Goal: Task Accomplishment & Management: Manage account settings

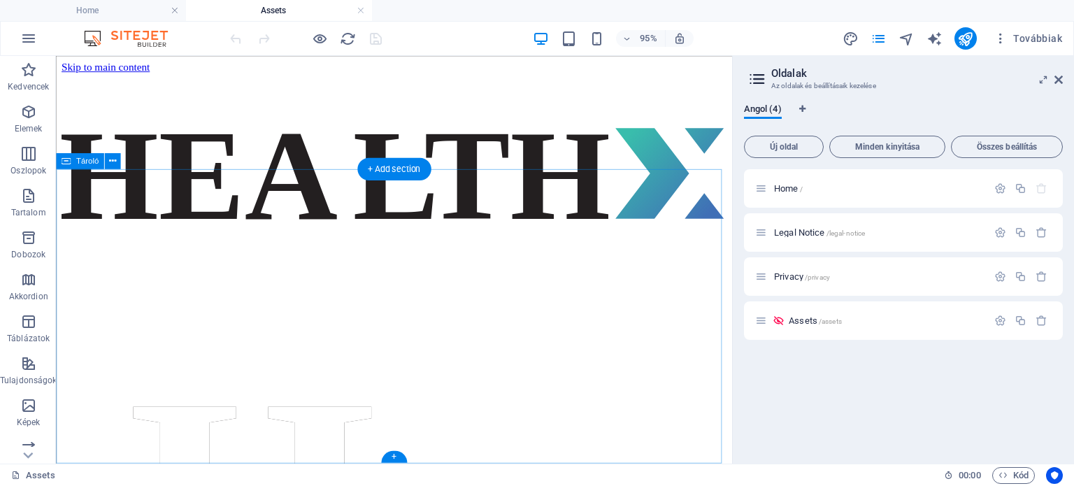
scroll to position [1999, 0]
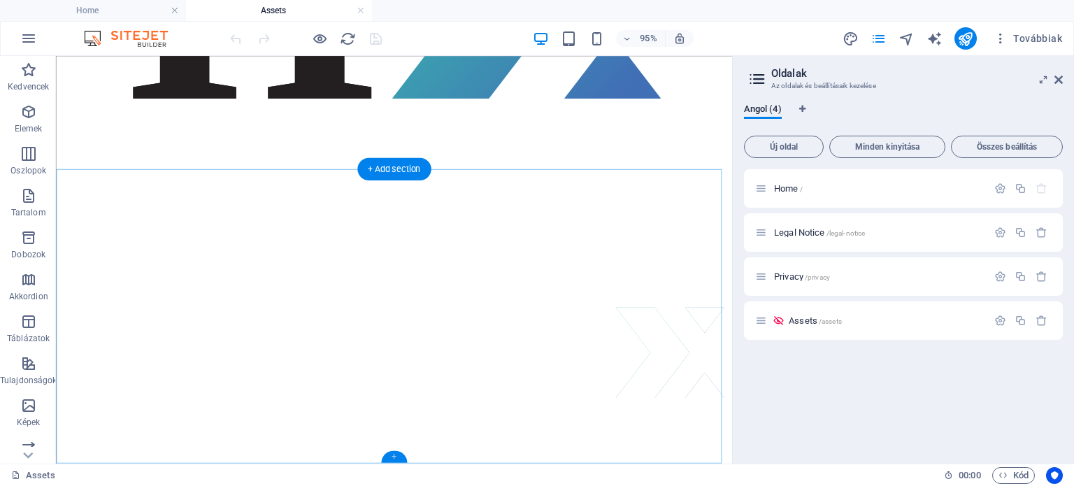
click at [392, 458] on div "+" at bounding box center [394, 457] width 26 height 12
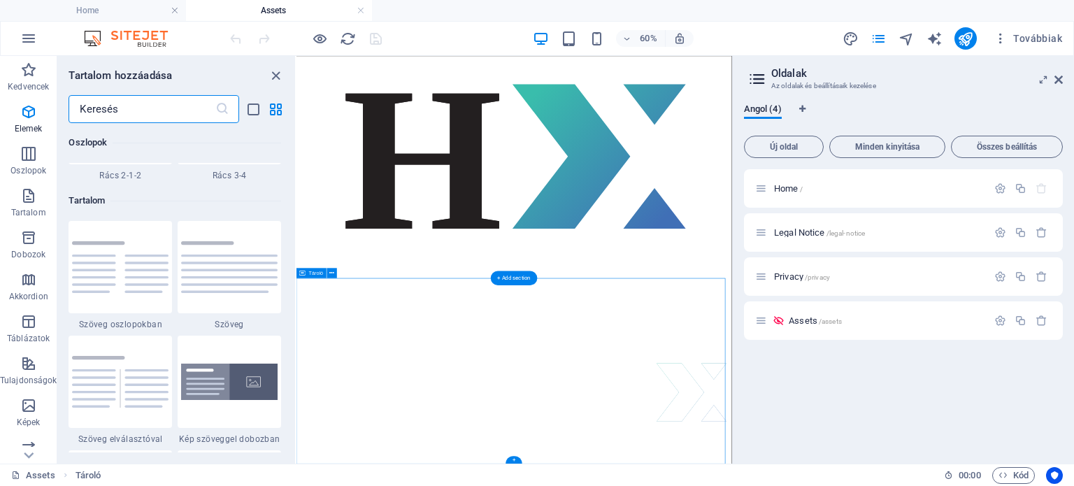
scroll to position [2446, 0]
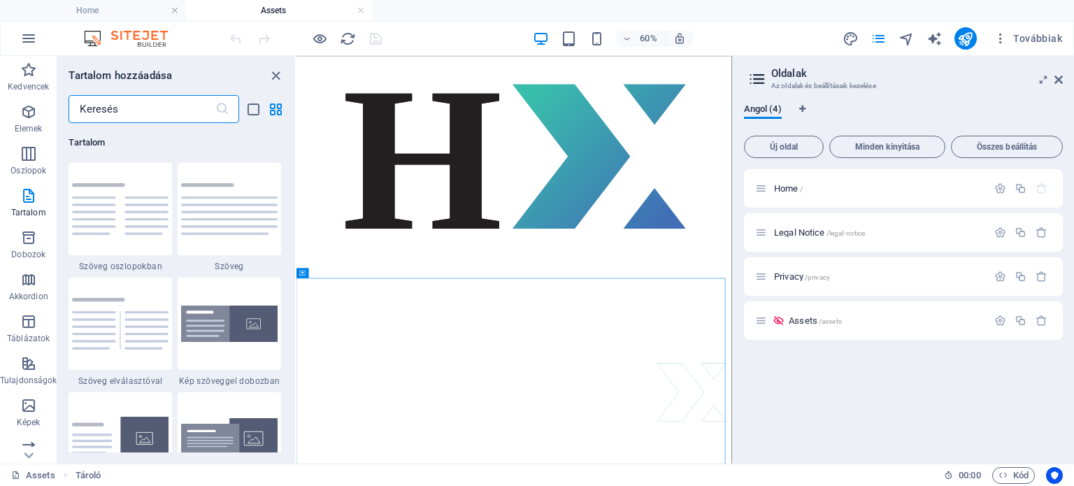
click at [148, 106] on input "text" at bounding box center [142, 109] width 146 height 28
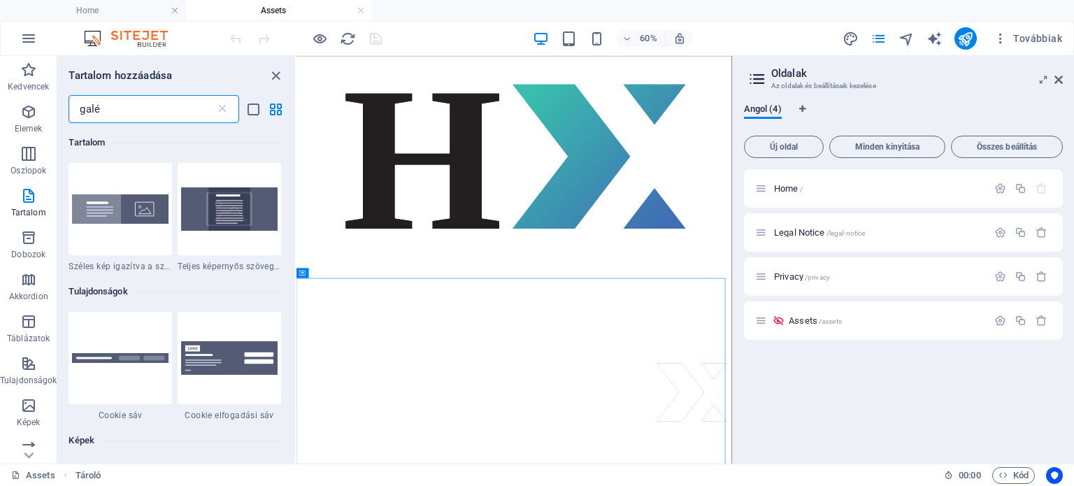
scroll to position [0, 0]
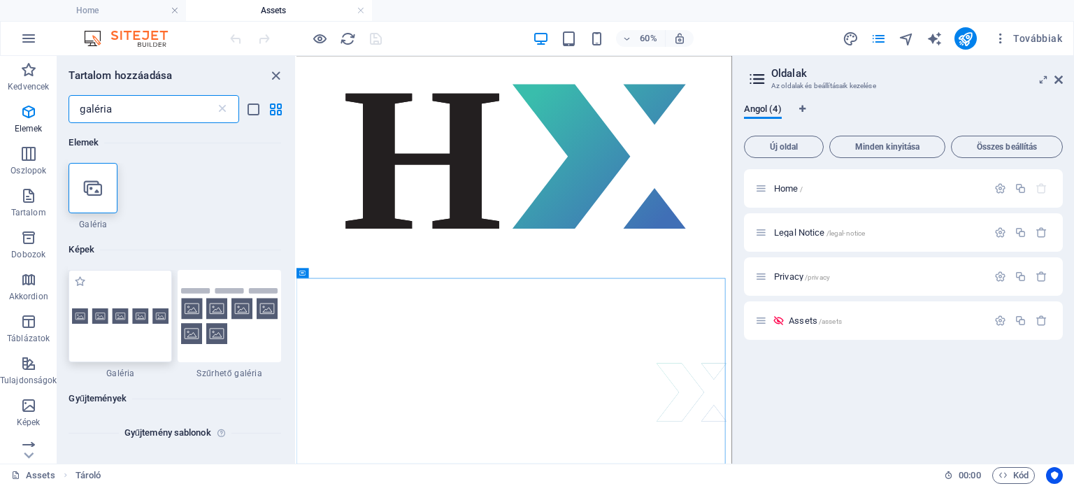
type input "galéria"
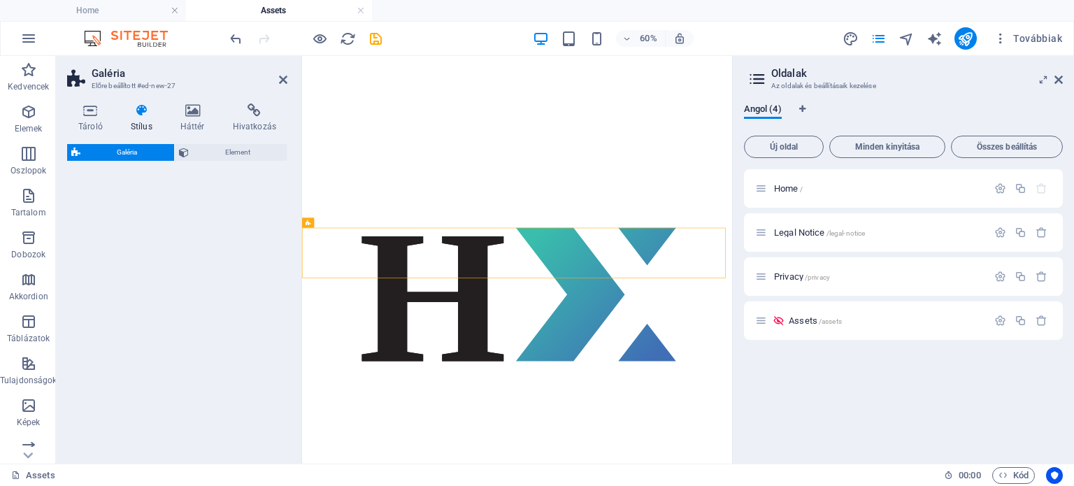
select select "rem"
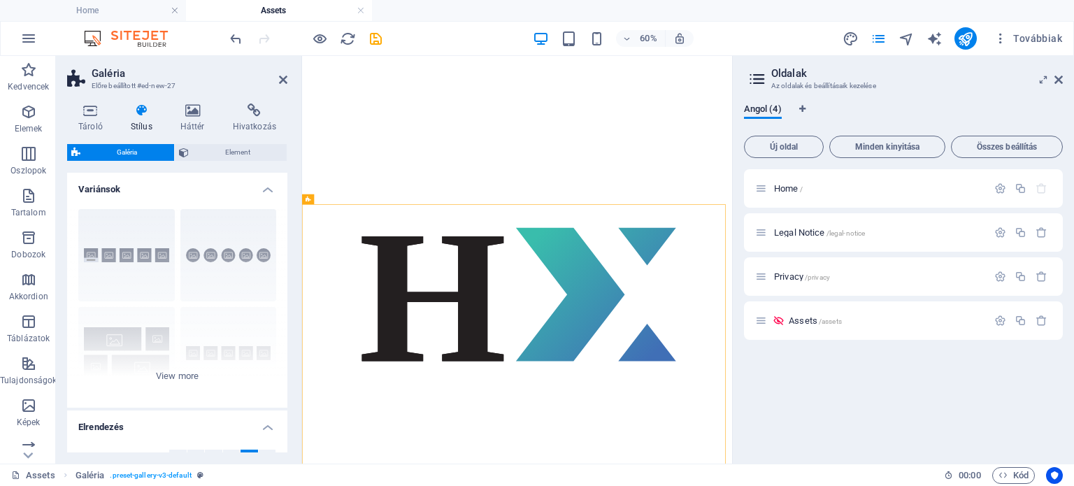
scroll to position [1872, 0]
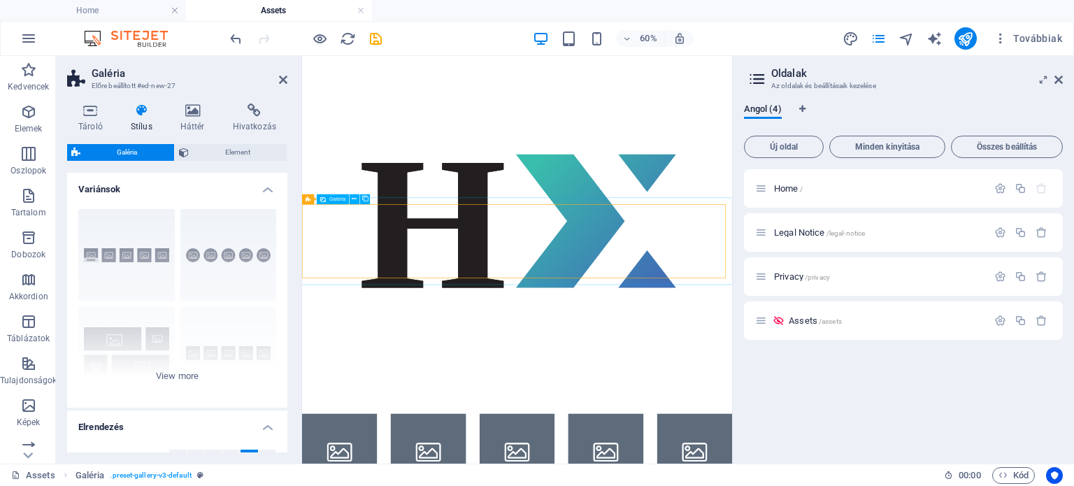
select select "4"
select select "px"
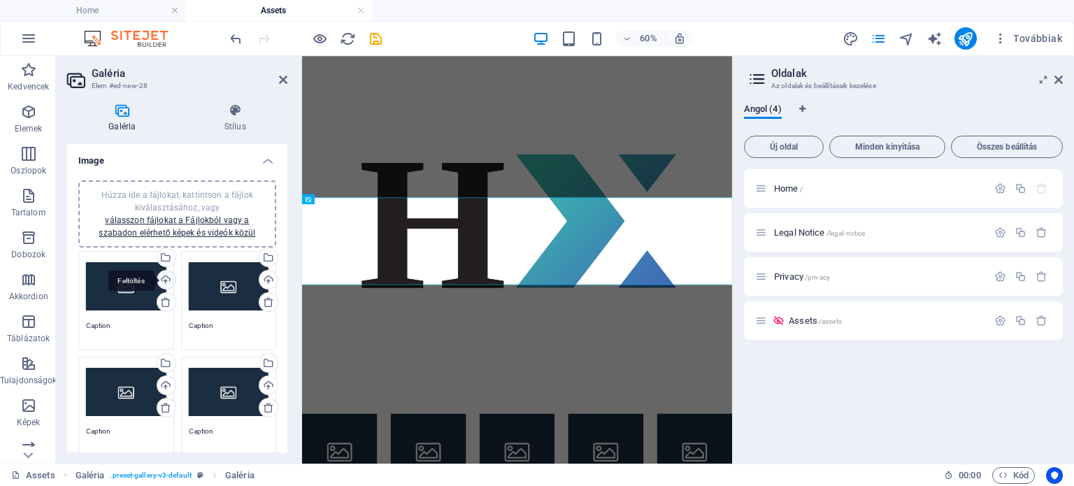
click at [164, 275] on div "Feltöltés" at bounding box center [165, 281] width 21 height 21
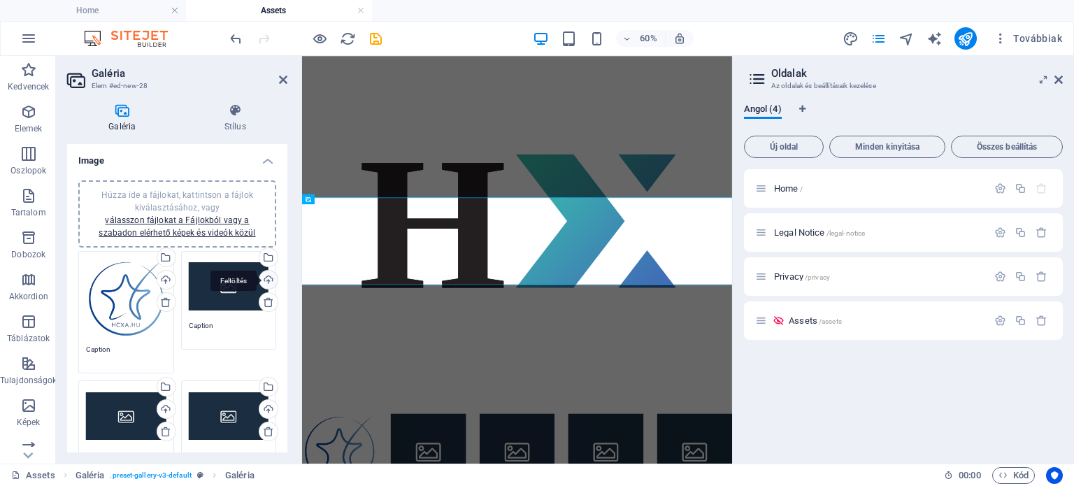
click at [265, 278] on div "Feltöltés" at bounding box center [267, 281] width 21 height 21
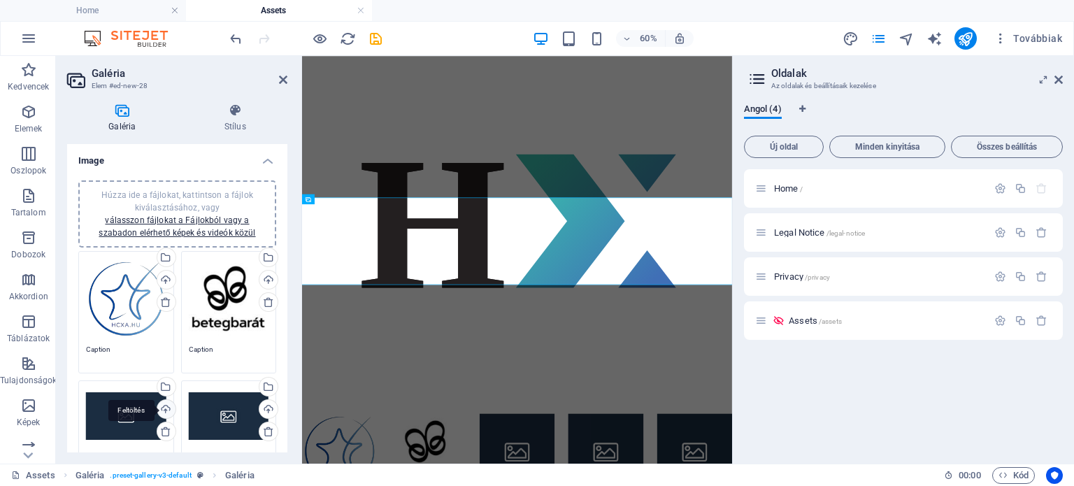
click at [166, 408] on div "Feltöltés" at bounding box center [165, 410] width 21 height 21
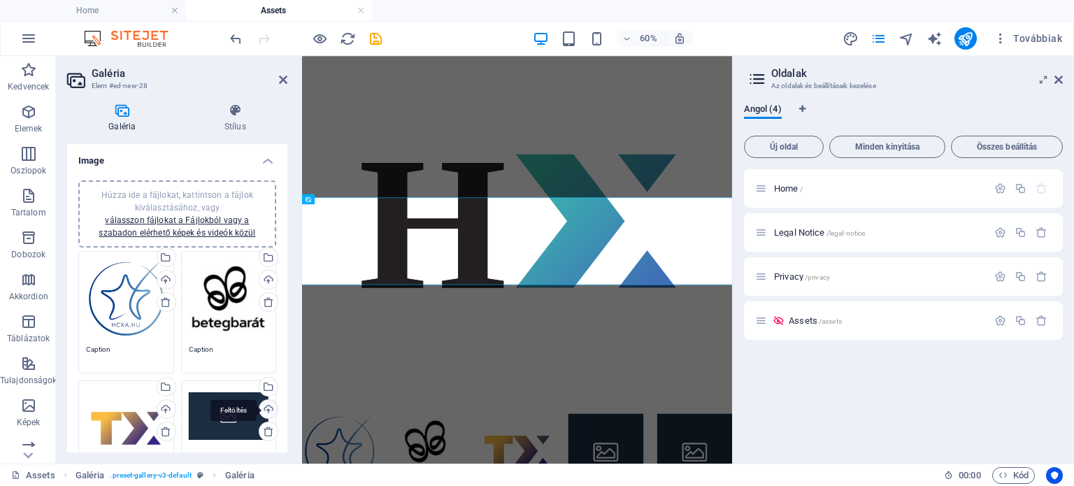
click at [267, 405] on div "Feltöltés" at bounding box center [267, 410] width 21 height 21
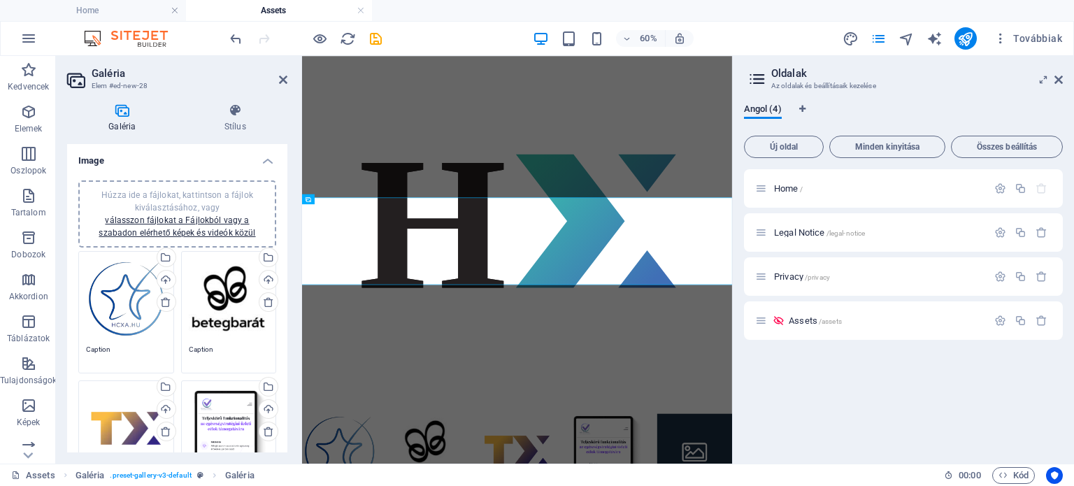
scroll to position [1893, 0]
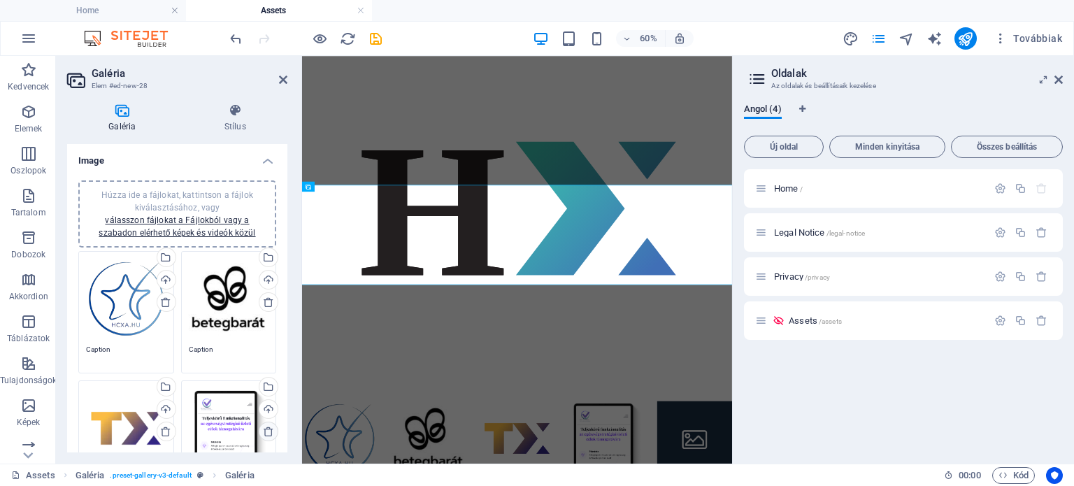
click at [268, 428] on icon at bounding box center [268, 431] width 11 height 11
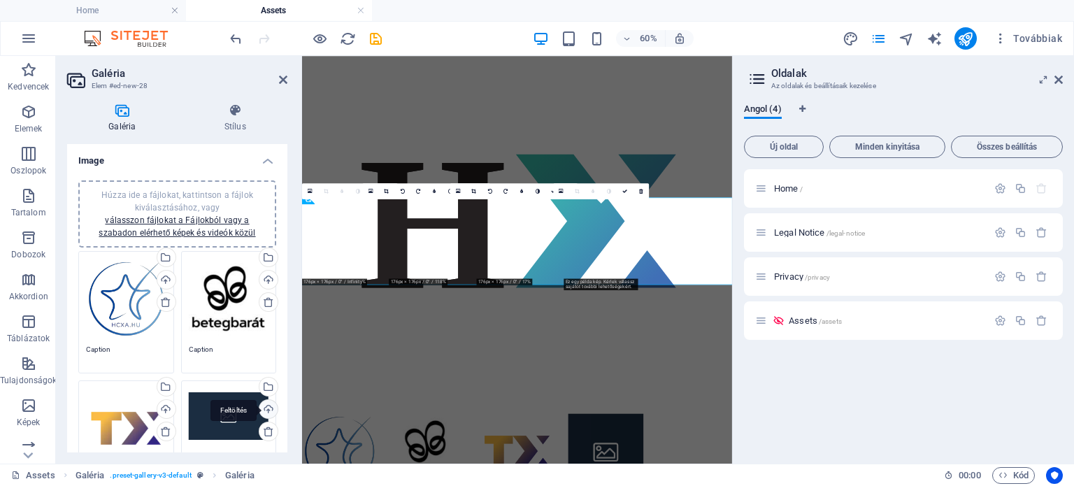
click at [268, 408] on div "Feltöltés" at bounding box center [267, 410] width 21 height 21
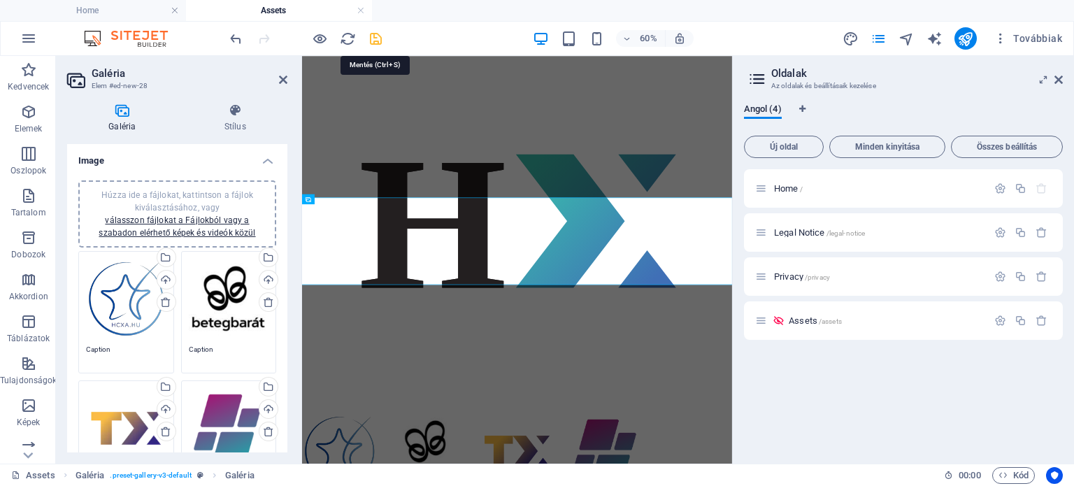
click at [378, 38] on icon "save" at bounding box center [376, 39] width 16 height 16
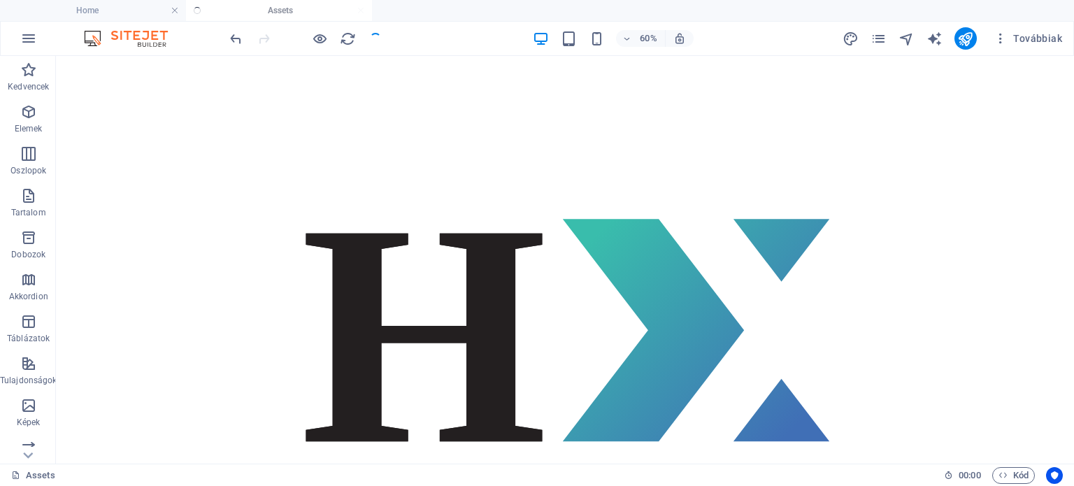
scroll to position [1999, 0]
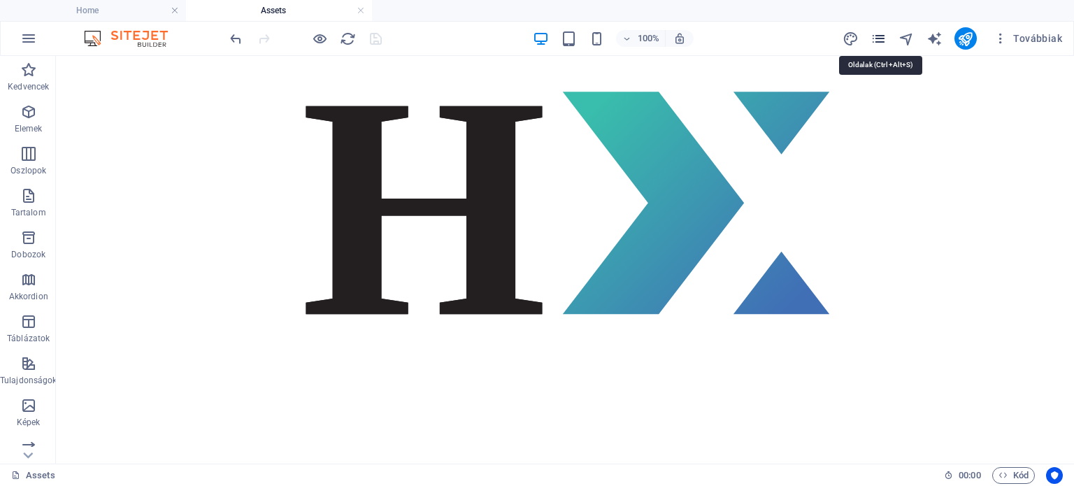
click at [876, 38] on icon "pages" at bounding box center [878, 39] width 16 height 16
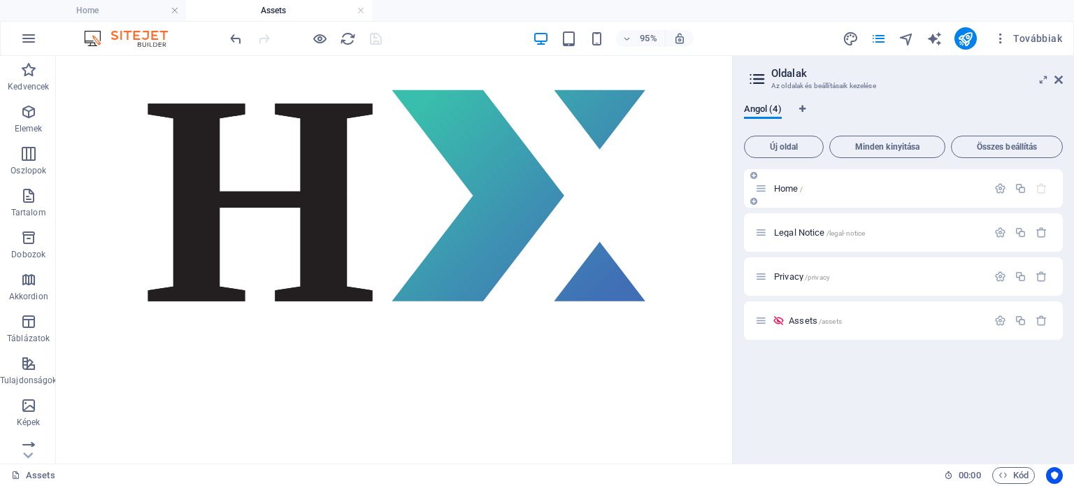
click at [814, 186] on p "Home /" at bounding box center [878, 188] width 209 height 9
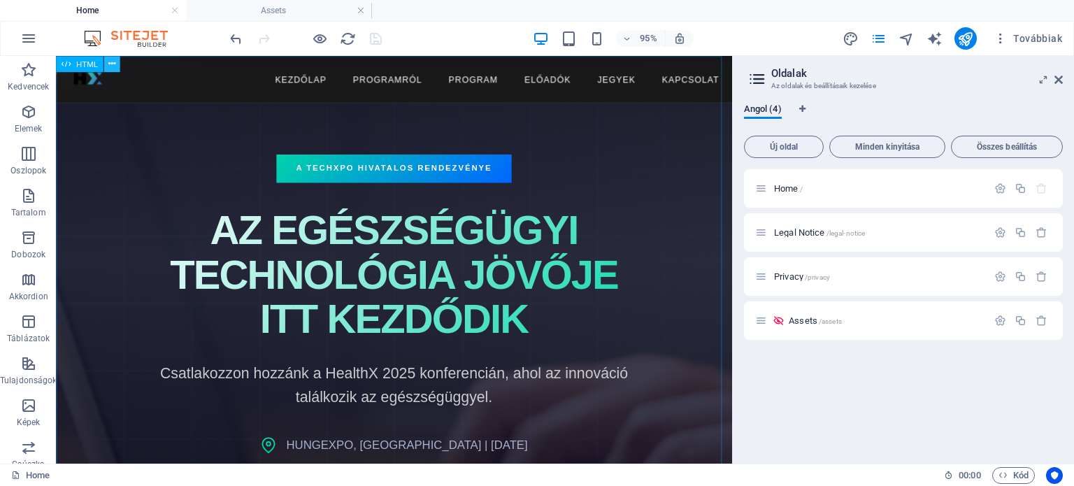
click at [112, 66] on icon at bounding box center [111, 64] width 7 height 14
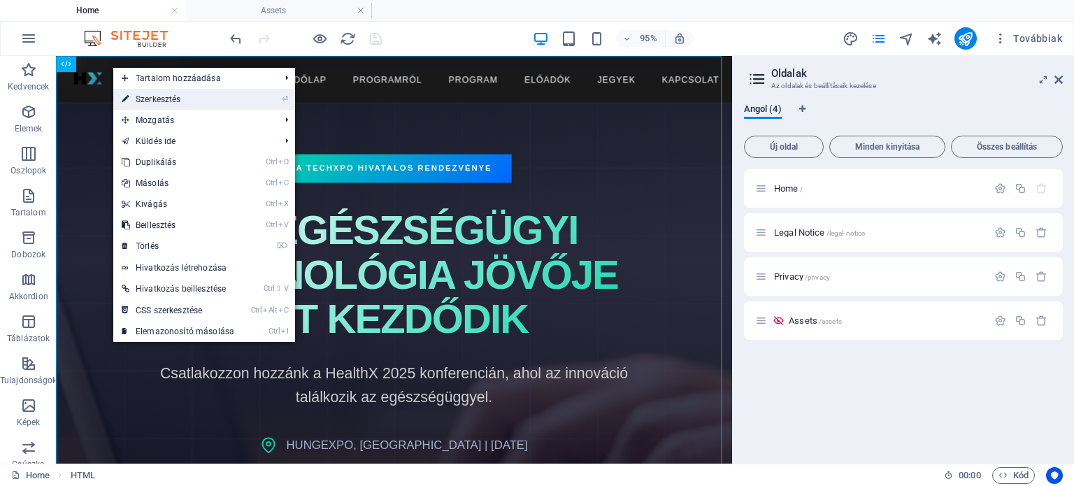
click at [141, 96] on link "⏎ Szerkesztés" at bounding box center [177, 99] width 129 height 21
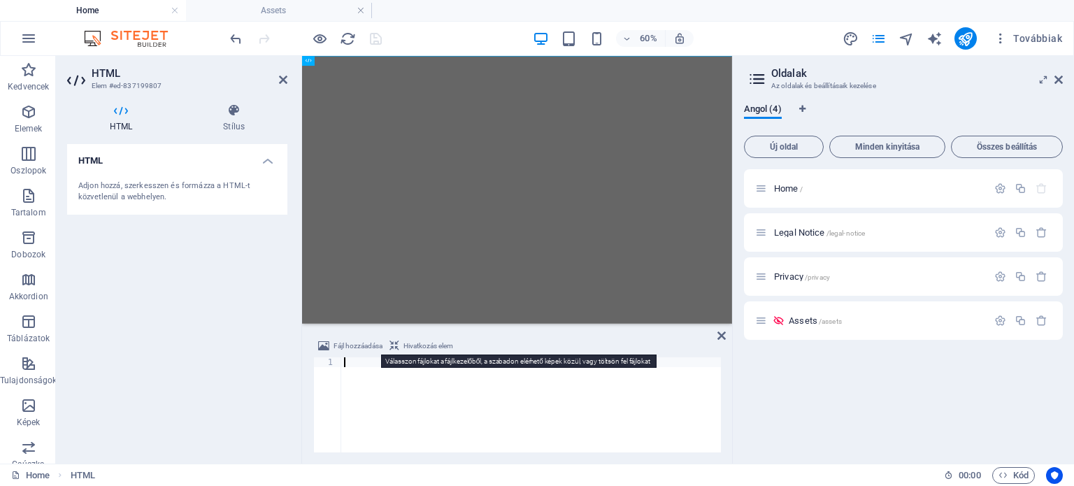
type textarea "</html>"
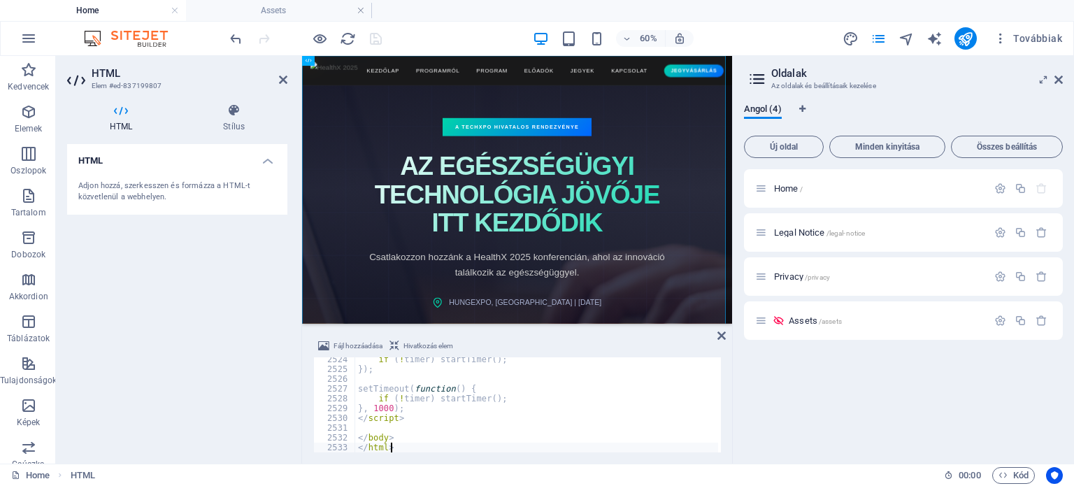
click at [218, 330] on div "HTML Adjon hozzá, szerkesszen és formázza a HTML-t közvetlenül a webhelyen." at bounding box center [177, 298] width 220 height 308
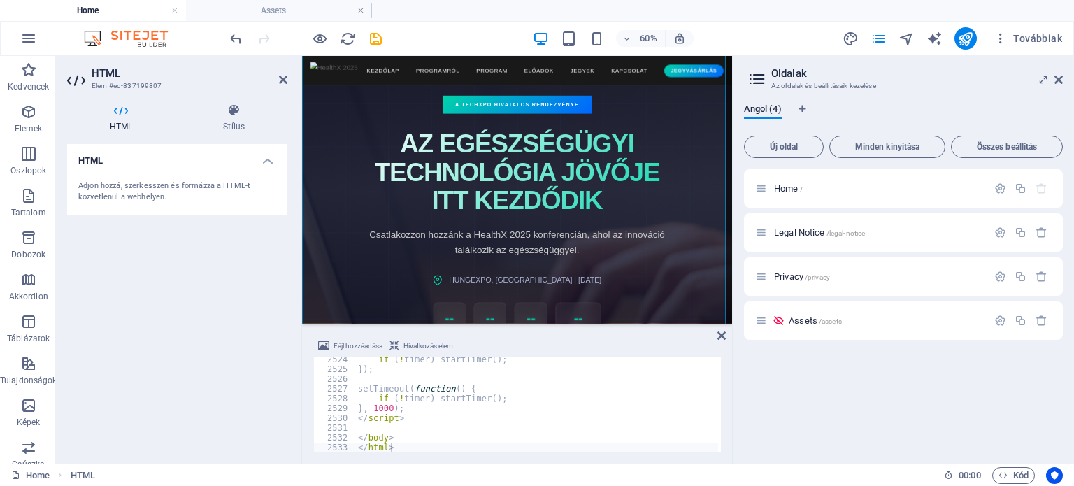
scroll to position [0, 0]
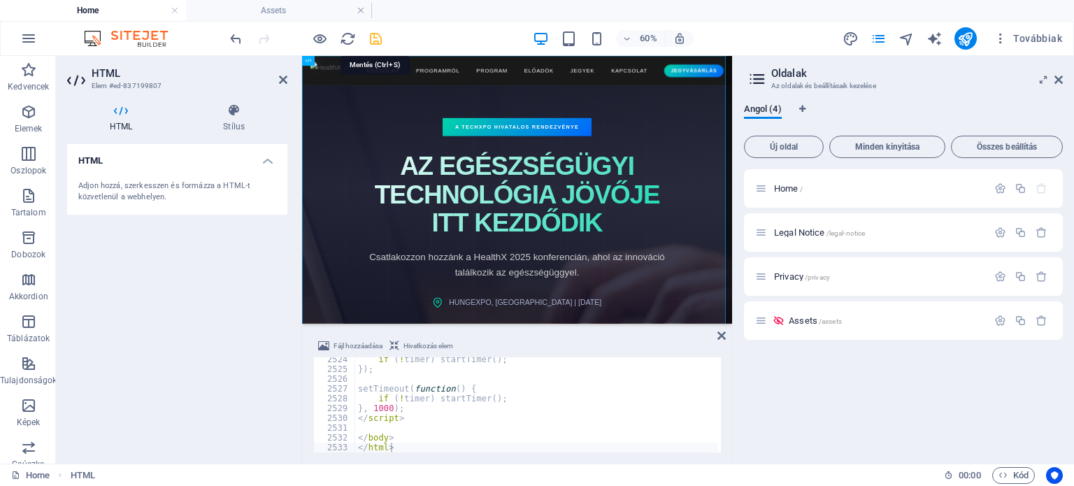
click at [375, 36] on icon "save" at bounding box center [376, 39] width 16 height 16
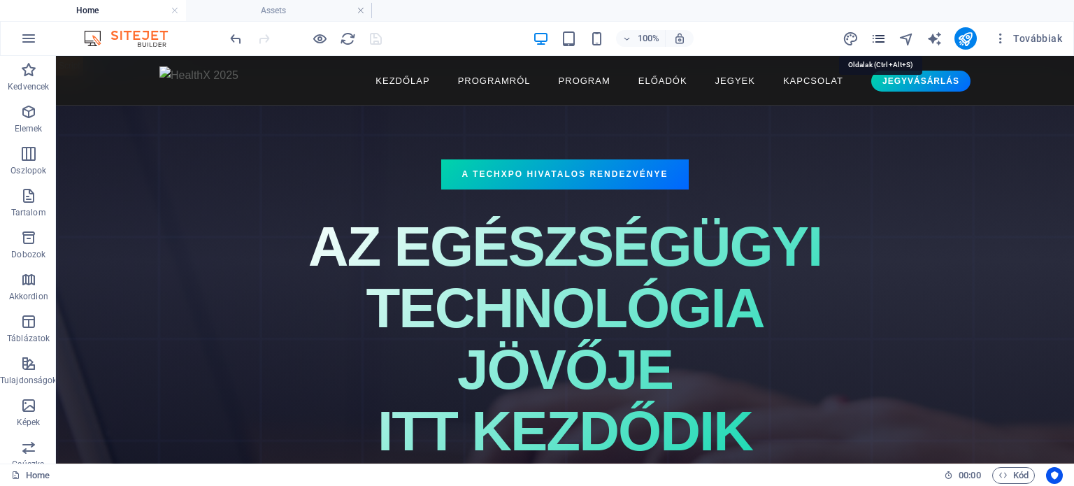
click at [882, 36] on icon "pages" at bounding box center [878, 39] width 16 height 16
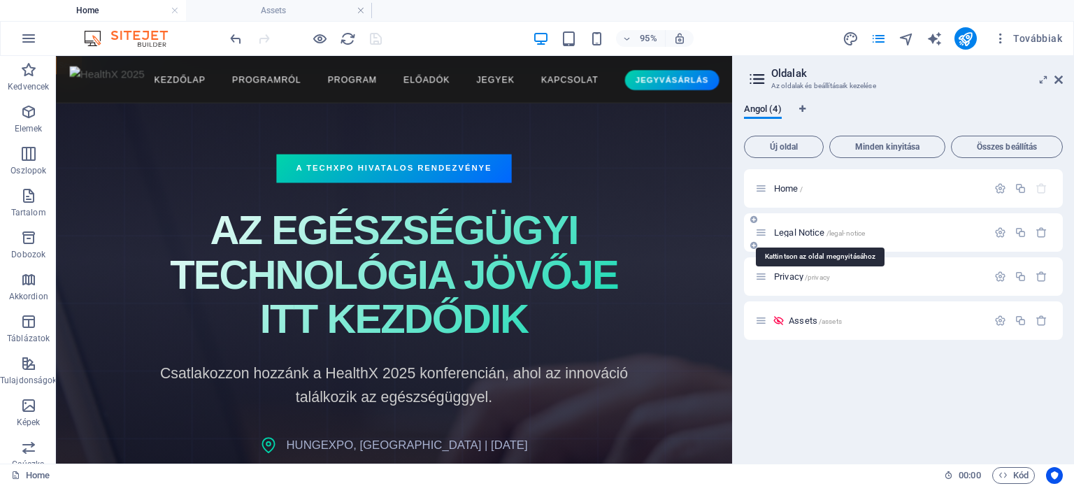
click at [817, 231] on span "Legal Notice /legal-notice" at bounding box center [819, 232] width 91 height 10
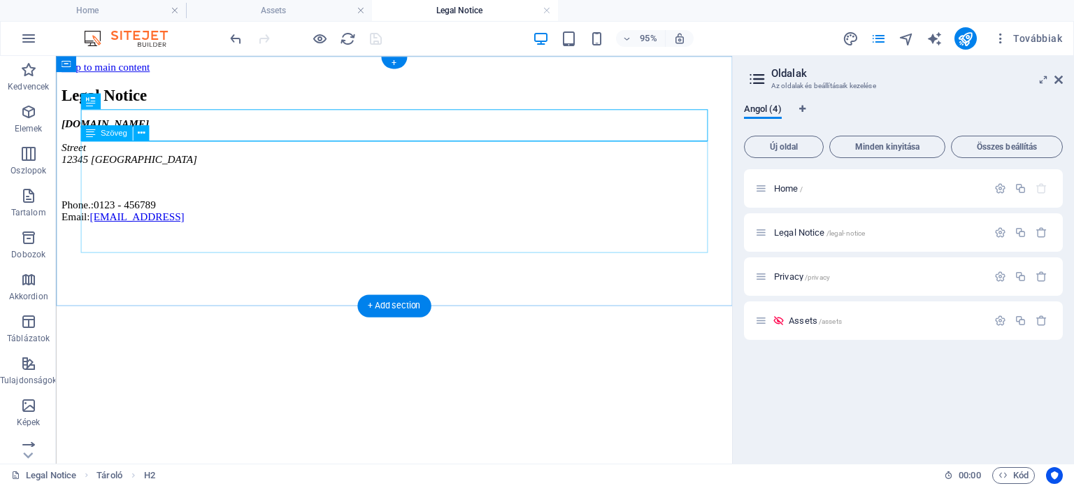
click at [182, 187] on div "[DOMAIN_NAME] [STREET_ADDRESS] Phone.: 0123 - 456789 Email: [EMAIL_ADDRESS]" at bounding box center [412, 176] width 701 height 110
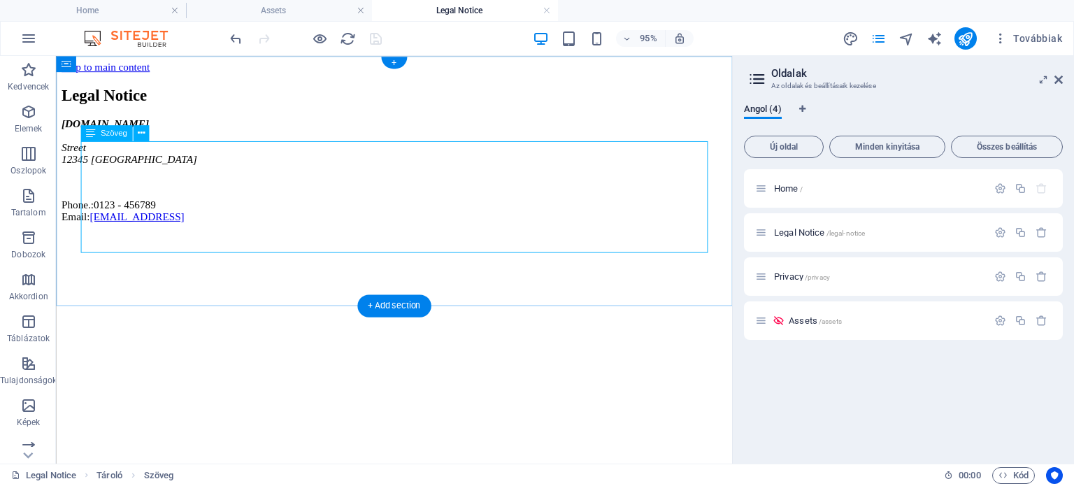
click at [87, 186] on div "[DOMAIN_NAME] [STREET_ADDRESS] Phone.: 0123 - 456789 Email: [EMAIL_ADDRESS]" at bounding box center [412, 176] width 701 height 110
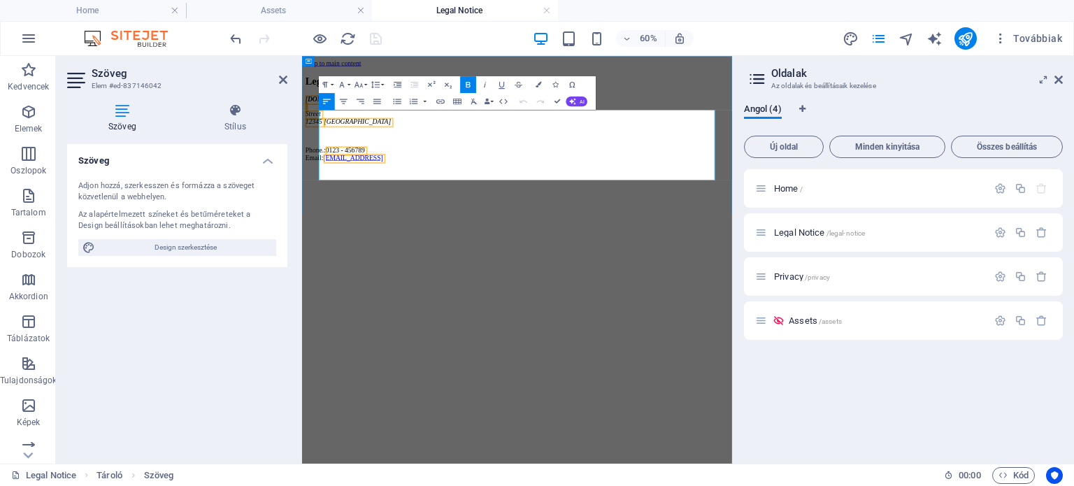
click at [362, 171] on address "[DOMAIN_NAME] [STREET_ADDRESS]" at bounding box center [660, 146] width 705 height 50
drag, startPoint x: 333, startPoint y: 183, endPoint x: 642, endPoint y: 259, distance: 317.4
click at [642, 231] on div "[DOMAIN_NAME] [STREET_ADDRESS] Phone.: 0123 - 456789 Email: [EMAIL_ADDRESS]" at bounding box center [660, 176] width 705 height 110
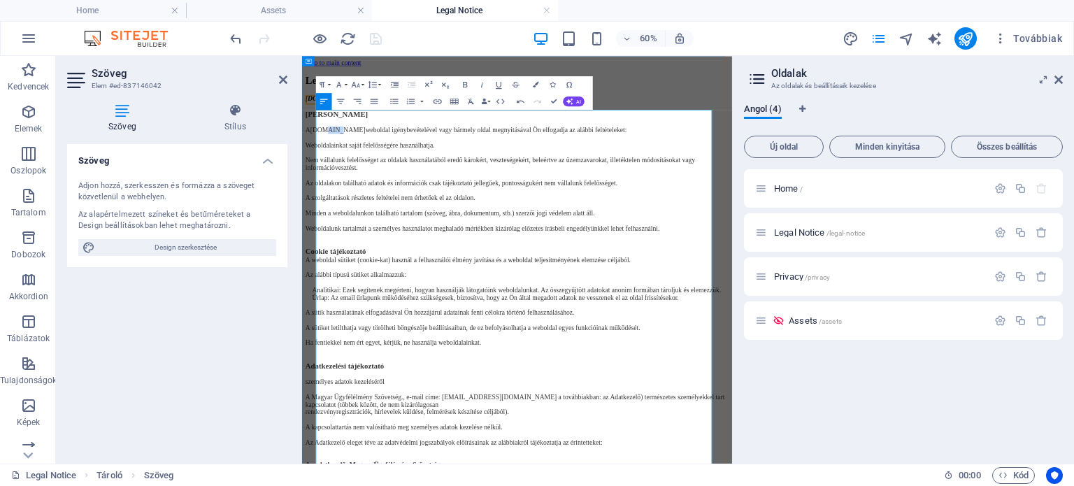
drag, startPoint x: 363, startPoint y: 223, endPoint x: 382, endPoint y: 224, distance: 19.6
click at [382, 185] on link "[DOMAIN_NAME]" at bounding box center [362, 179] width 92 height 12
click at [566, 211] on p "Weboldalainkat saját felelősségére használhatja." at bounding box center [660, 205] width 705 height 13
click at [542, 375] on p at bounding box center [660, 368] width 705 height 13
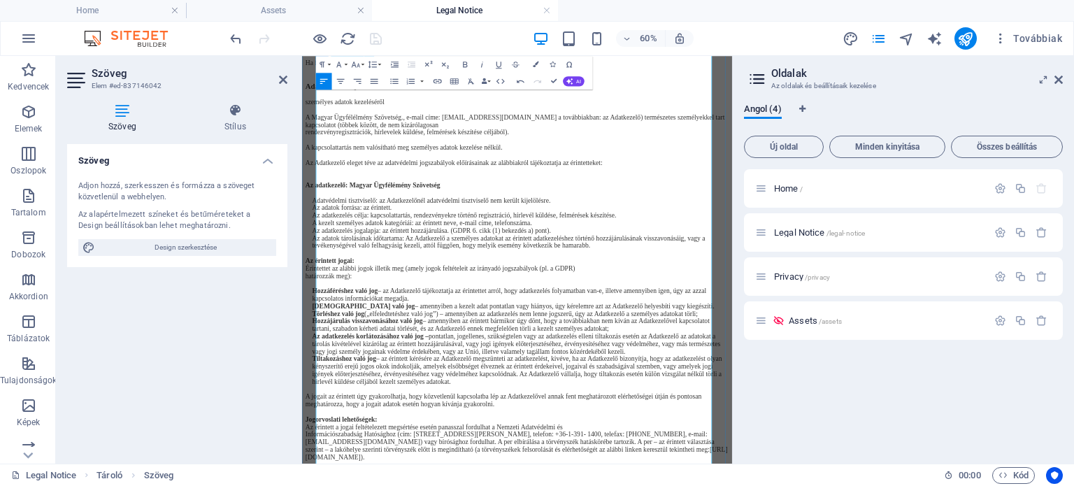
scroll to position [673, 0]
drag, startPoint x: 335, startPoint y: 155, endPoint x: 484, endPoint y: 163, distance: 149.8
click at [484, 163] on span "A Magyar Ügyfélélmény Szövetség., e-mail címe: [EMAIL_ADDRESS][DOMAIN_NAME] a t…" at bounding box center [657, 163] width 698 height 24
click at [373, 157] on span "A HealthX., e-mail címe: [EMAIL_ADDRESS][DOMAIN_NAME] a továbbiakban: az Adatke…" at bounding box center [646, 163] width 677 height 24
drag, startPoint x: 471, startPoint y: 155, endPoint x: 489, endPoint y: 157, distance: 17.7
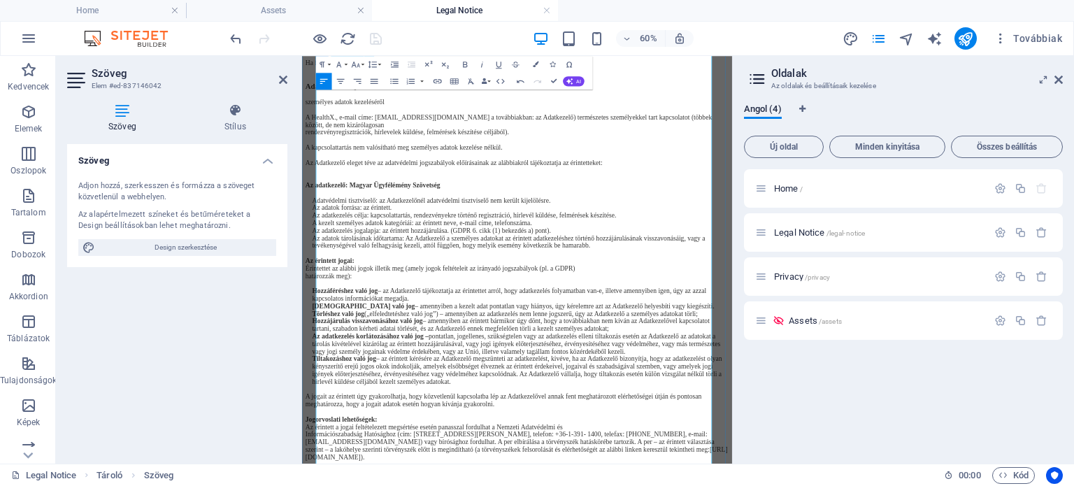
click at [489, 157] on span "A HealthX., e-mail címe: [EMAIL_ADDRESS][DOMAIN_NAME] a továbbiakban: az Adatke…" at bounding box center [646, 163] width 677 height 24
click at [667, 184] on p "rendezvényregisztrációk, hírlevelek küldése, felmérések készítése céljából)." at bounding box center [660, 182] width 705 height 13
click at [619, 176] on p "A HealthX., e-mail címe: [EMAIL_ADDRESS][DOMAIN_NAME] a továbbiakban: az Adatke…" at bounding box center [660, 163] width 705 height 25
click at [684, 208] on p "A kapcsolattartás nem valósítható meg személyes adatok kezelése nélkül." at bounding box center [660, 207] width 705 height 13
click at [335, 151] on p at bounding box center [660, 157] width 705 height 13
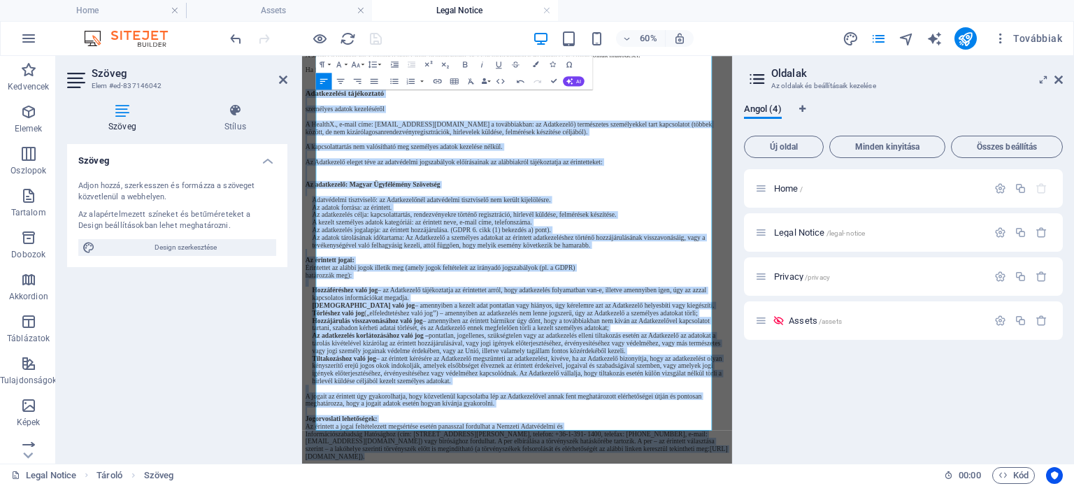
scroll to position [898, 0]
drag, startPoint x: 325, startPoint y: 143, endPoint x: 756, endPoint y: 694, distance: 699.7
click at [756, 485] on div "Legal Notice [DOMAIN_NAME] Jogi nyilatkozat A [DOMAIN_NAME] weboldal igénybevét…" at bounding box center [660, 182] width 705 height 1096
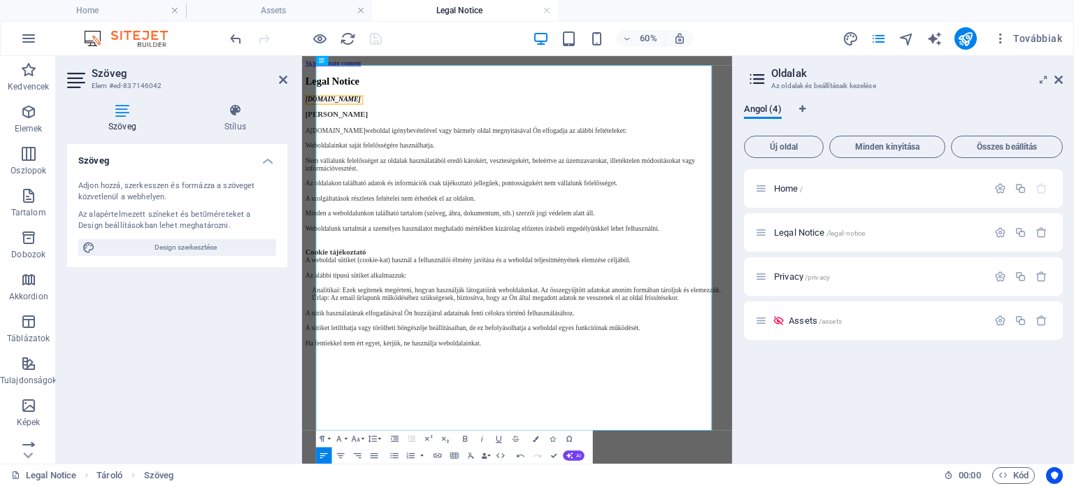
scroll to position [57, 0]
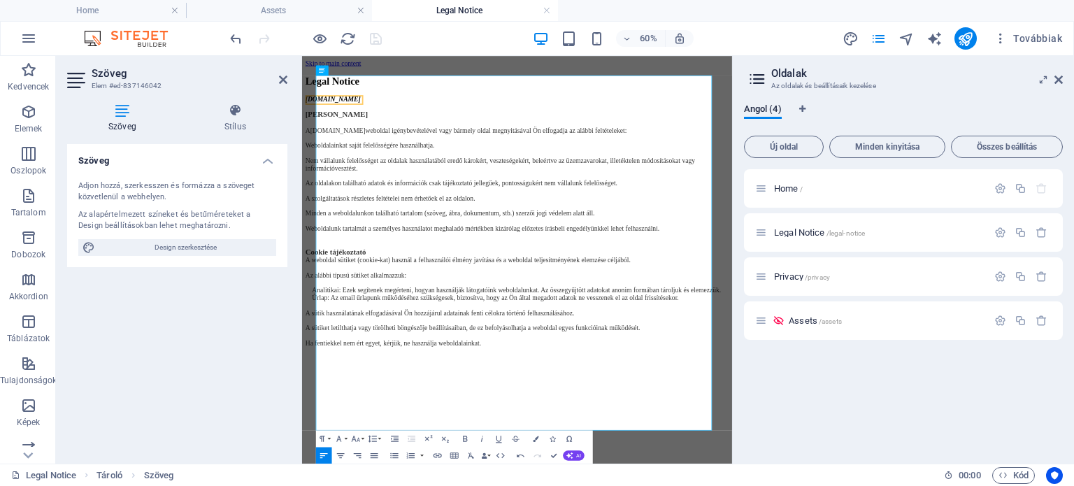
click at [258, 360] on div "Szöveg Adjon hozzá, szerkesszen és formázza a szöveget közvetlenül a webhelyen.…" at bounding box center [177, 298] width 220 height 308
click at [424, 88] on div "Legal Notice" at bounding box center [660, 97] width 705 height 19
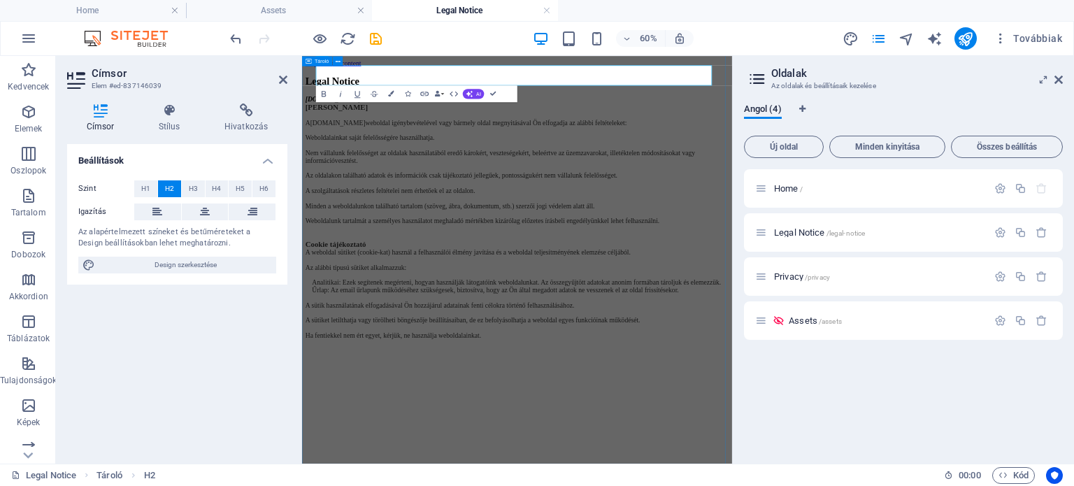
scroll to position [41, 0]
click at [998, 230] on icon "button" at bounding box center [1000, 233] width 12 height 12
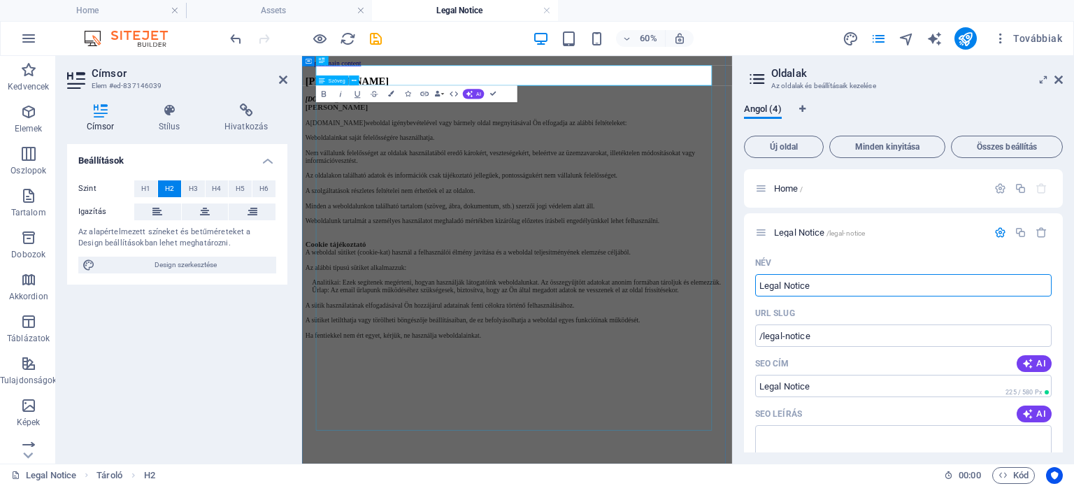
drag, startPoint x: 1130, startPoint y: 338, endPoint x: 963, endPoint y: 410, distance: 182.2
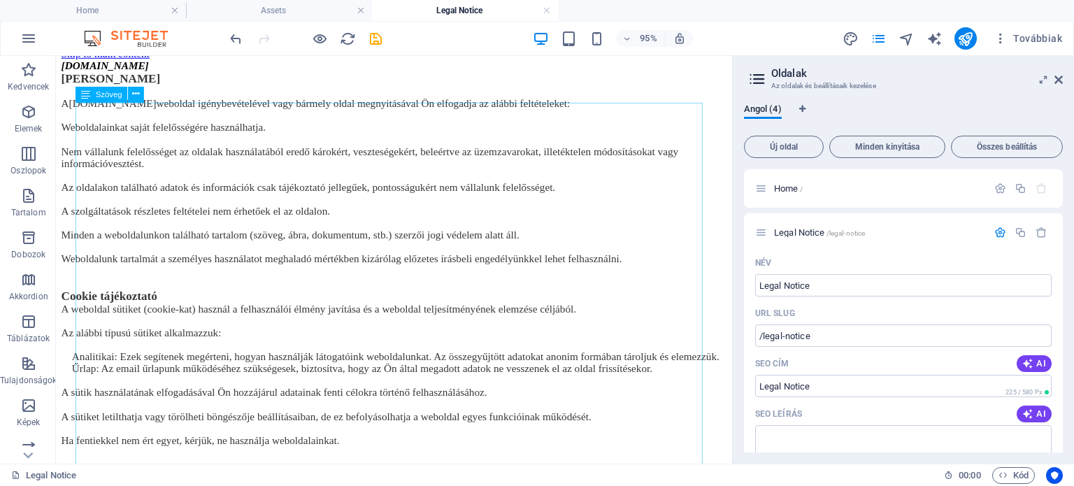
scroll to position [7, 0]
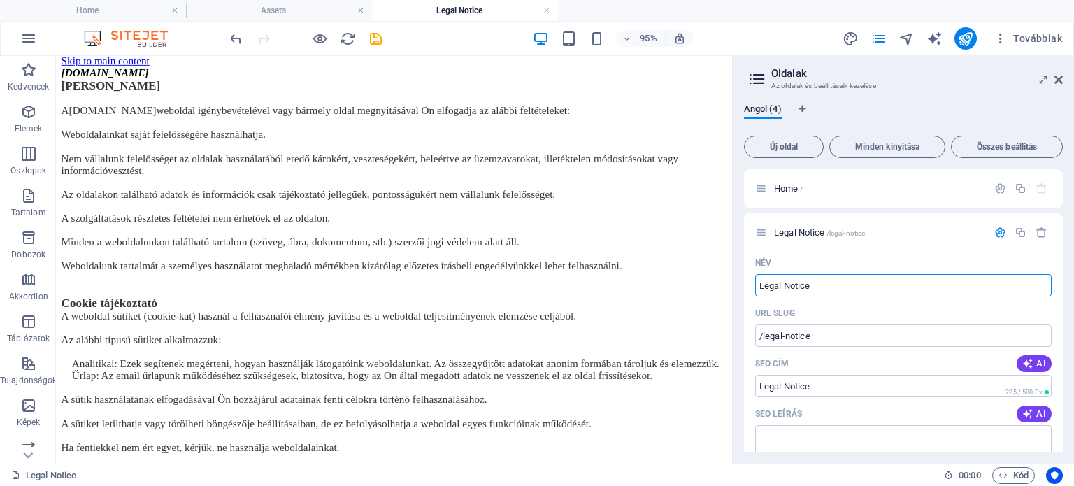
drag, startPoint x: 854, startPoint y: 288, endPoint x: 733, endPoint y: 285, distance: 121.0
click at [733, 285] on aside "Oldalak Az oldalak és beállításaik kezelése Angol (4) Új oldal Minden kinyitása…" at bounding box center [903, 260] width 342 height 408
type input "[PERSON_NAME]"
type input "/jogi-nyilatkozat"
type input "[PERSON_NAME]"
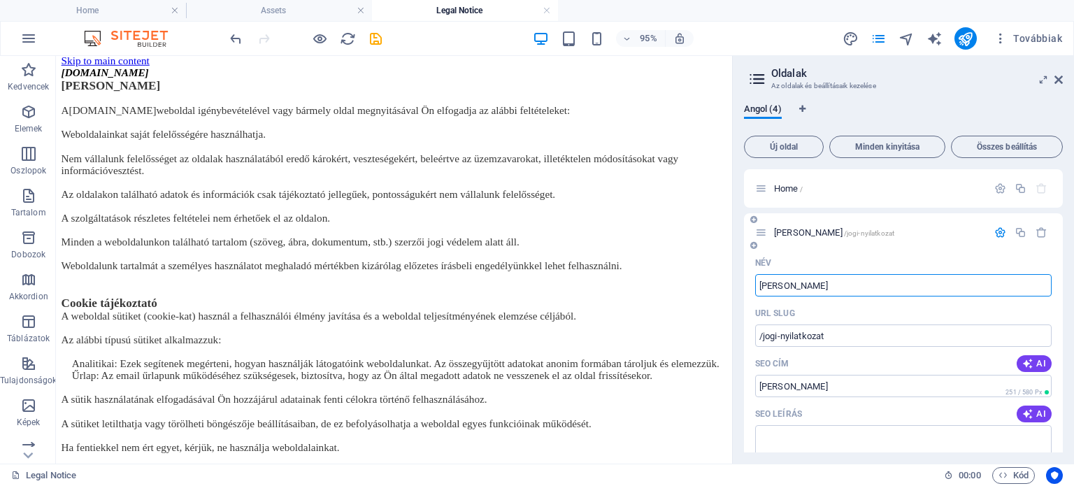
type input "[PERSON_NAME]"
click at [836, 310] on div "URL SLUG" at bounding box center [903, 313] width 296 height 22
click at [997, 189] on icon "button" at bounding box center [1000, 188] width 12 height 12
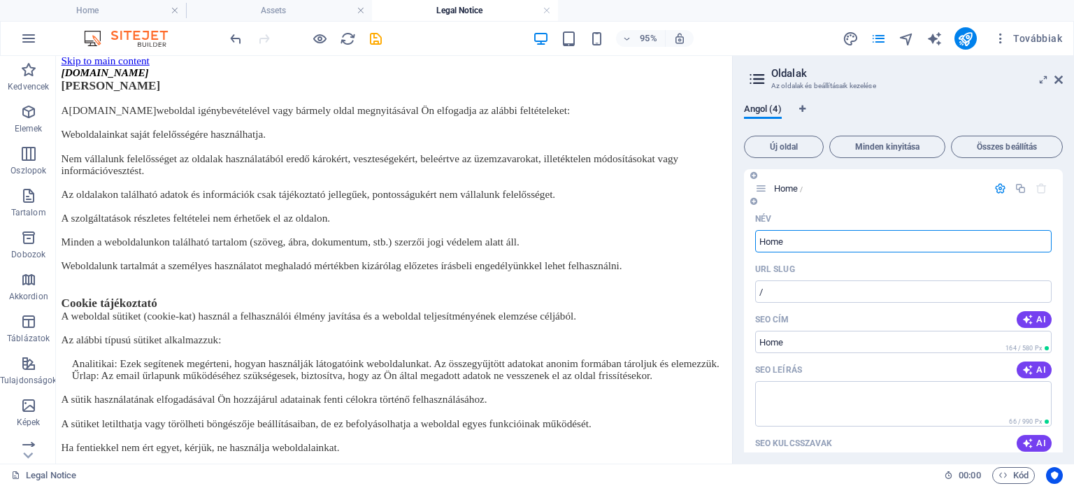
drag, startPoint x: 791, startPoint y: 241, endPoint x: 752, endPoint y: 240, distance: 39.2
click at [752, 240] on div "Név Home ​ URL SLUG / ​ SEO cím AI ​ 164 / 580 Px SEO leírás AI ​ 66 / 990 Px S…" at bounding box center [903, 478] width 319 height 540
type input "F"
type input "Healt"
type input "/healt"
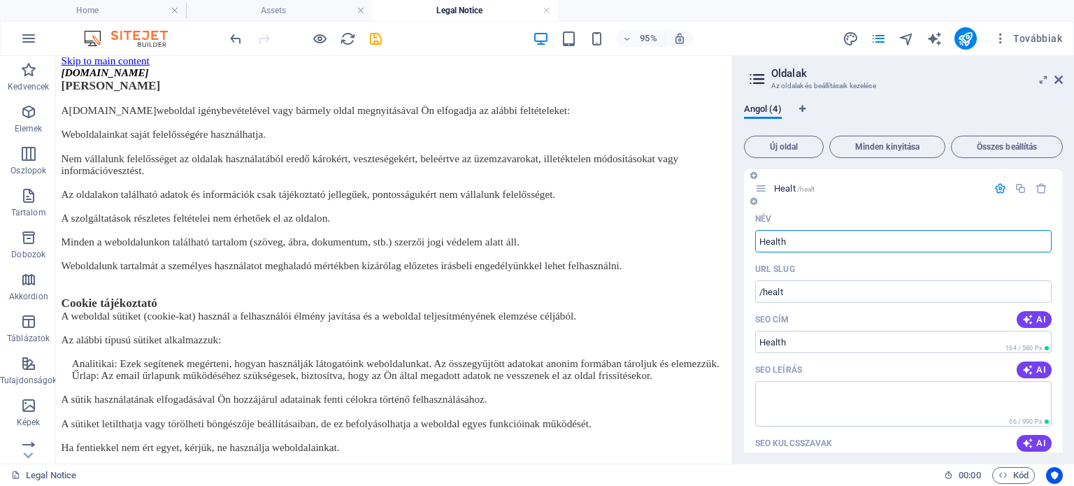
type input "HealthC"
type input "/health"
type input "Health"
type input "/healthc"
type input "HealthX"
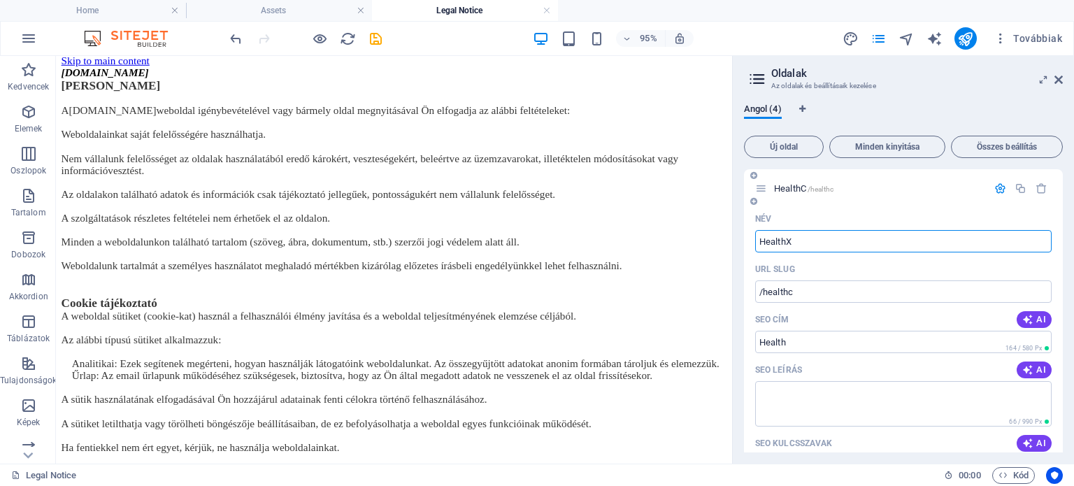
type input "/health"
type input "HealthX"
type input "/healthx"
type input "HealthX"
click at [813, 217] on div "Név" at bounding box center [903, 219] width 296 height 22
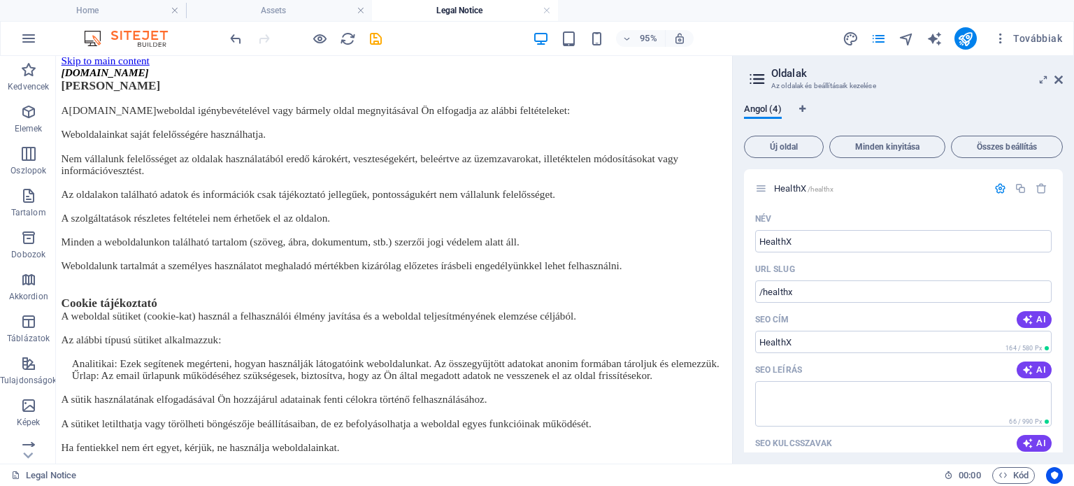
scroll to position [2, 0]
click at [921, 202] on div "HealthX /healthx" at bounding box center [903, 186] width 319 height 38
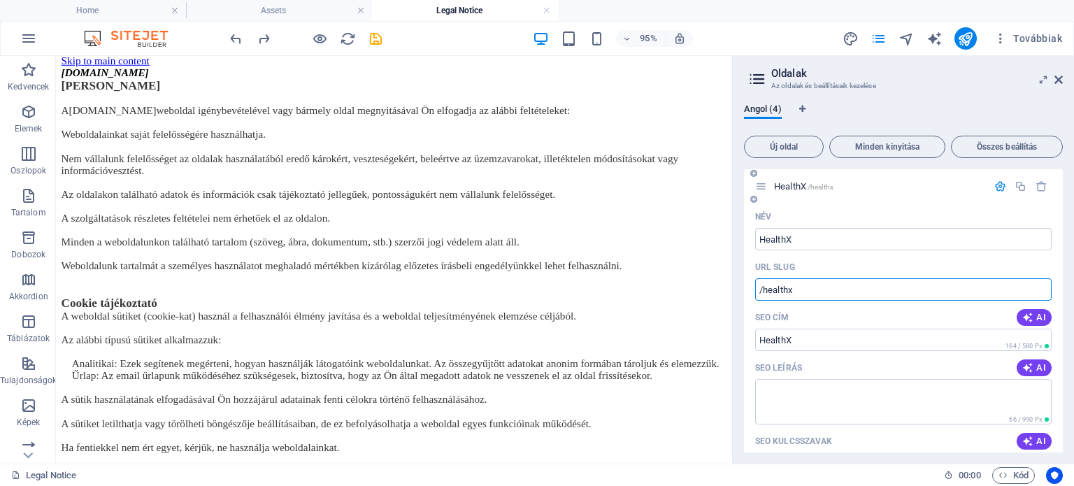
drag, startPoint x: 762, startPoint y: 288, endPoint x: 806, endPoint y: 287, distance: 44.0
click at [806, 287] on input "/healthx" at bounding box center [903, 289] width 296 height 22
click at [864, 201] on div "HealthX /" at bounding box center [903, 186] width 319 height 38
click at [792, 287] on input "/" at bounding box center [903, 289] width 296 height 22
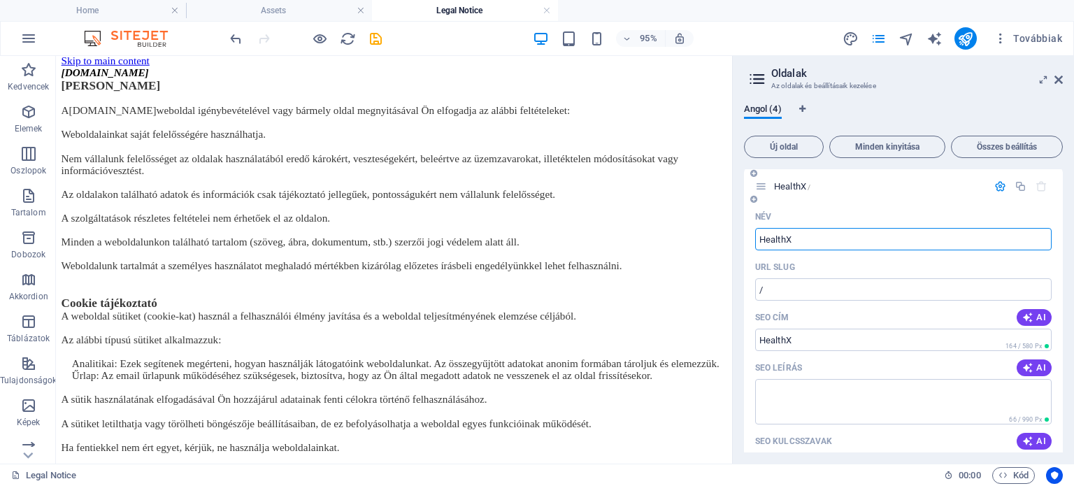
click at [807, 234] on input "HealthX" at bounding box center [903, 239] width 296 height 22
click at [782, 289] on input "/" at bounding box center [903, 289] width 296 height 22
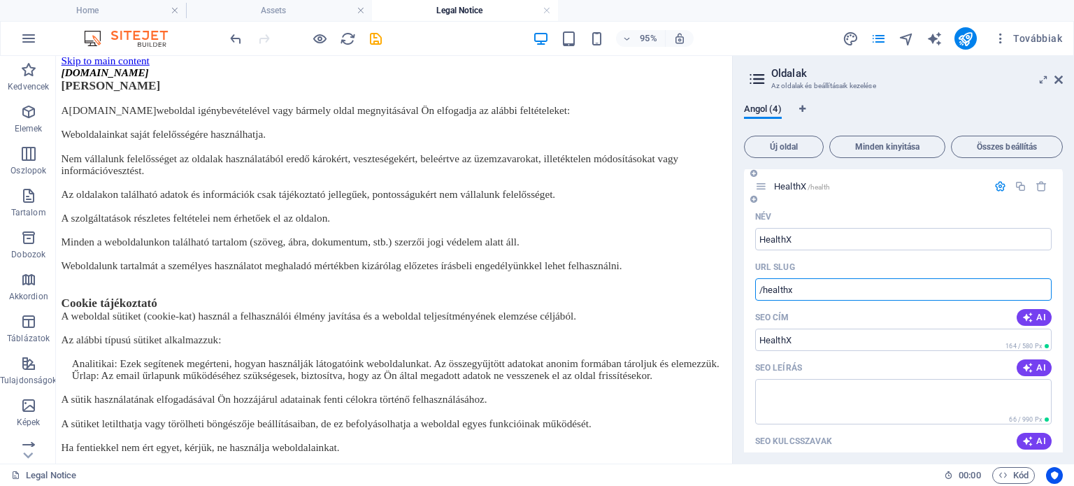
click at [828, 265] on div "URL SLUG" at bounding box center [903, 267] width 296 height 22
click at [793, 287] on input "/healthx" at bounding box center [903, 289] width 296 height 22
type input "/healthX"
click at [849, 271] on div "URL SLUG" at bounding box center [903, 267] width 296 height 22
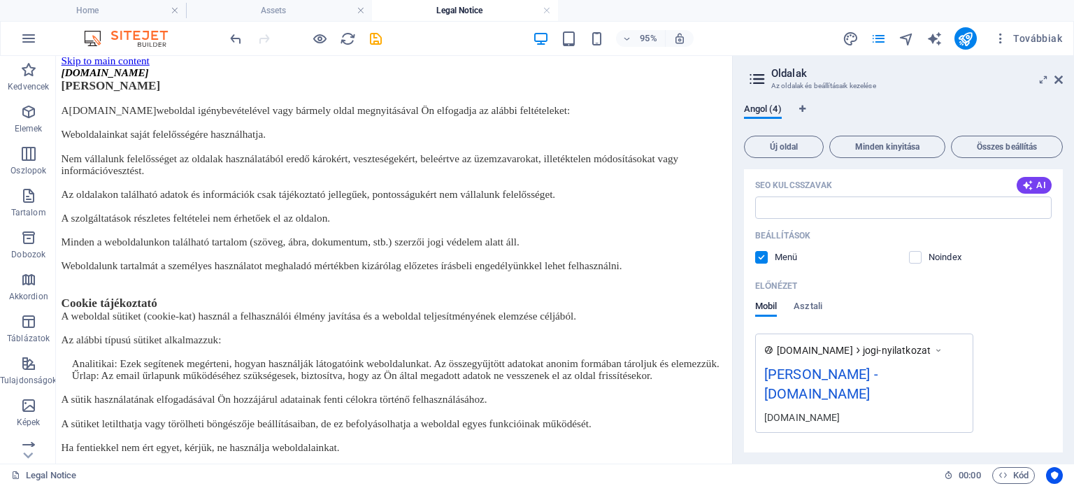
scroll to position [813, 0]
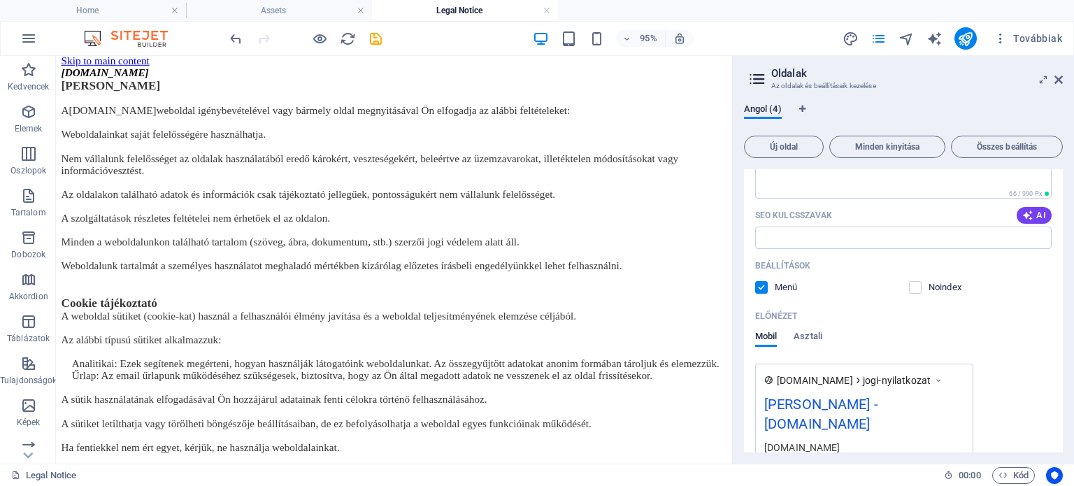
click at [756, 281] on label at bounding box center [761, 287] width 13 height 13
click at [0, 0] on input "checkbox" at bounding box center [0, 0] width 0 height 0
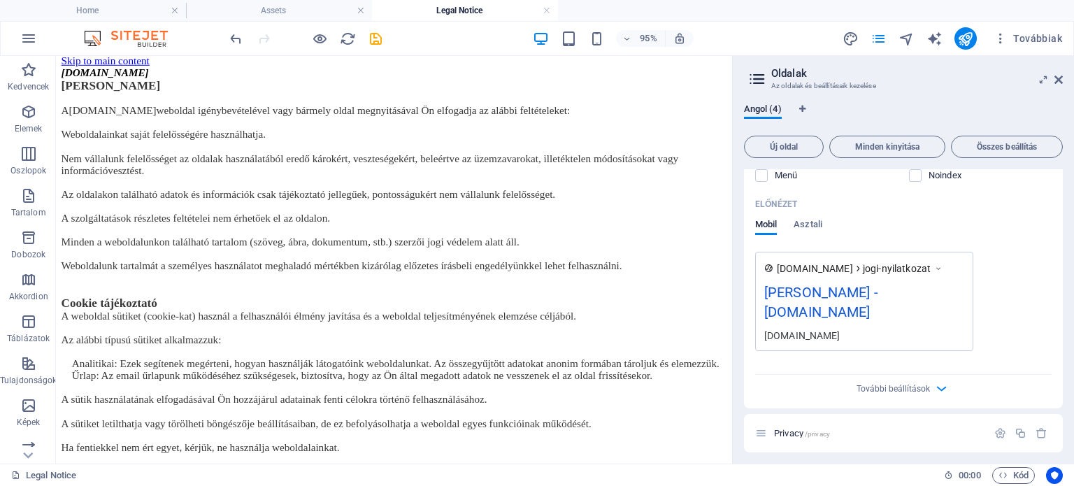
scroll to position [934, 0]
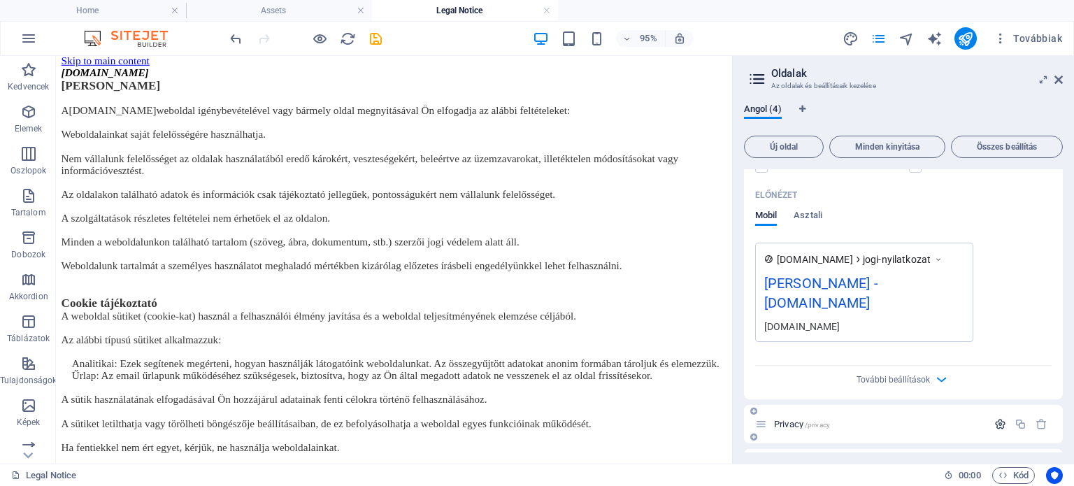
click at [994, 418] on icon "button" at bounding box center [1000, 424] width 12 height 12
drag, startPoint x: 878, startPoint y: 484, endPoint x: 749, endPoint y: 452, distance: 133.1
type input "Adatkezelés"
type input "/adatkezeles"
type input "Adatkezelés"
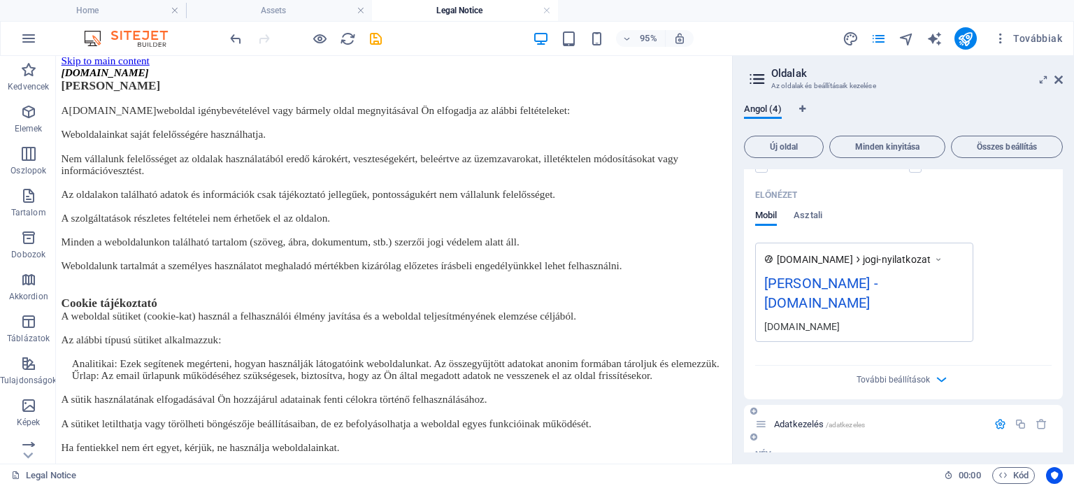
type input "Adatkezelés"
click at [917, 419] on p "Adatkezelés /adatkezeles" at bounding box center [878, 423] width 209 height 9
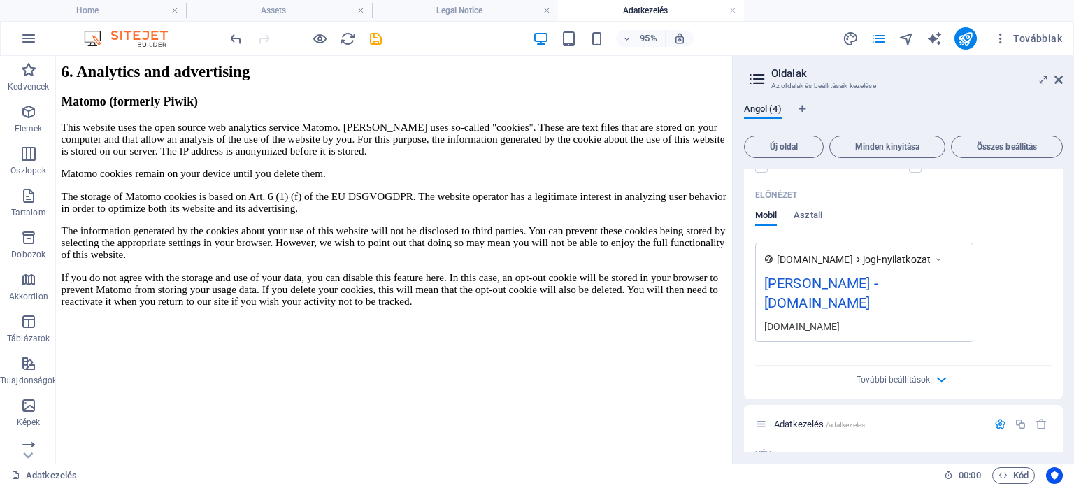
scroll to position [2764, 0]
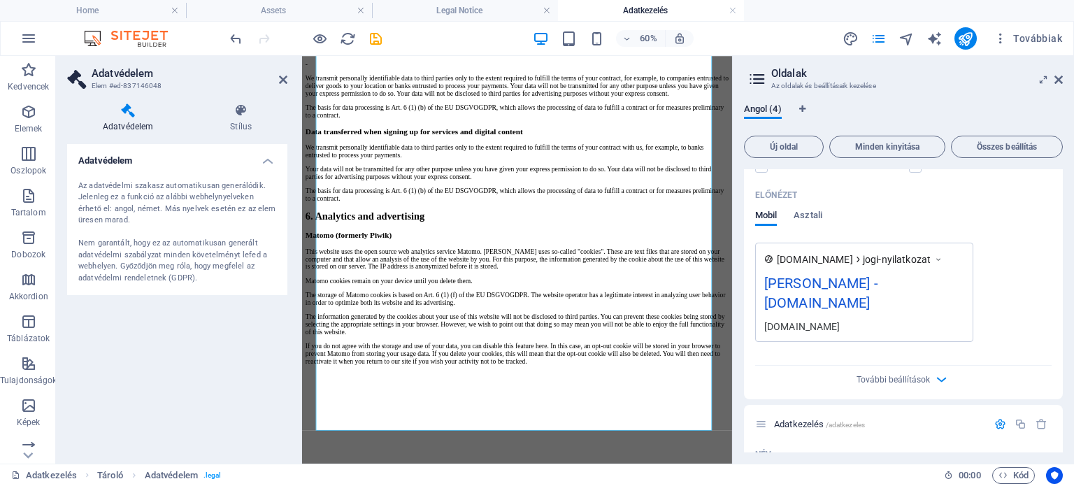
scroll to position [2703, 0]
click at [382, 61] on icon at bounding box center [382, 61] width 5 height 9
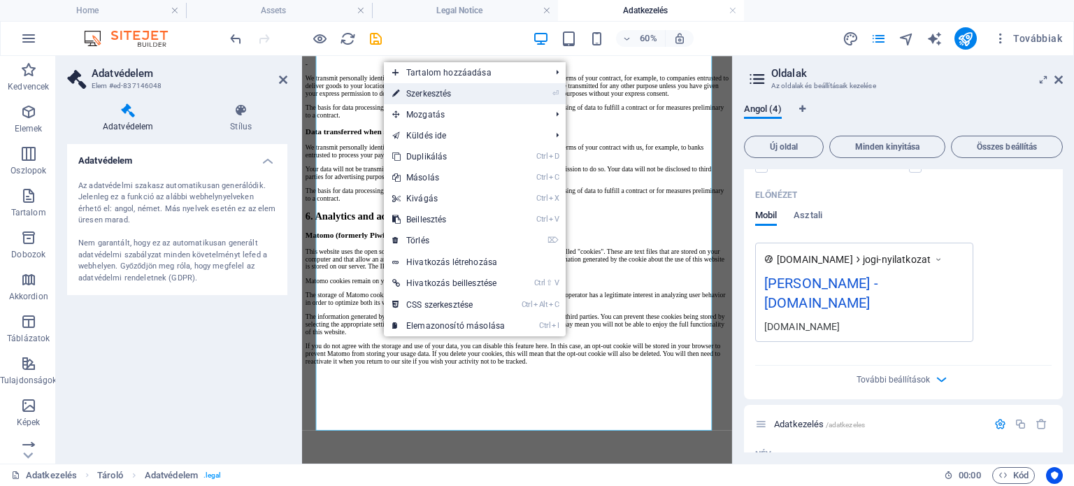
click at [424, 99] on link "⏎ Szerkesztés" at bounding box center [448, 93] width 129 height 21
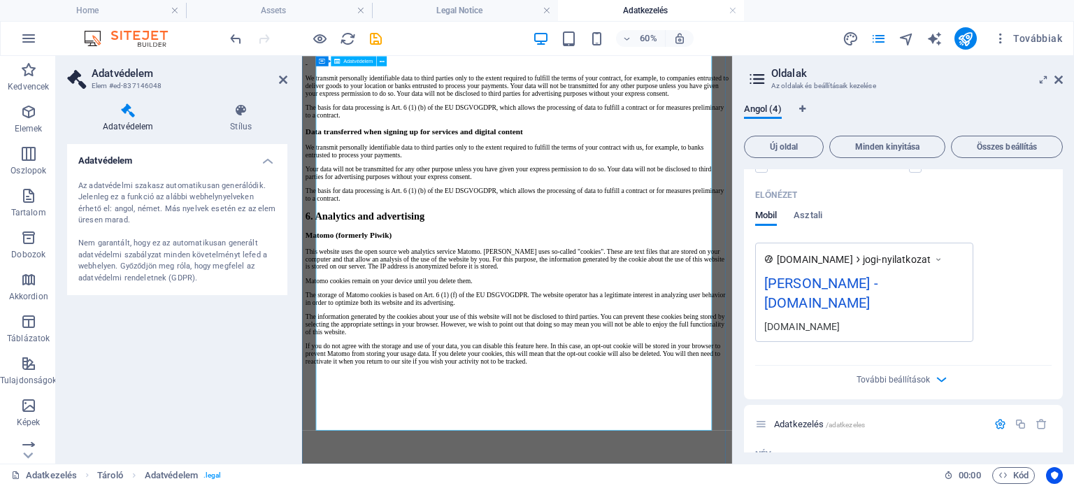
click at [993, 282] on div "[DOMAIN_NAME] jogi-nyilatkozat Jogi nyilatkozat - [DOMAIN_NAME] [DOMAIN_NAME]" at bounding box center [903, 292] width 296 height 99
click at [282, 80] on icon at bounding box center [283, 79] width 8 height 11
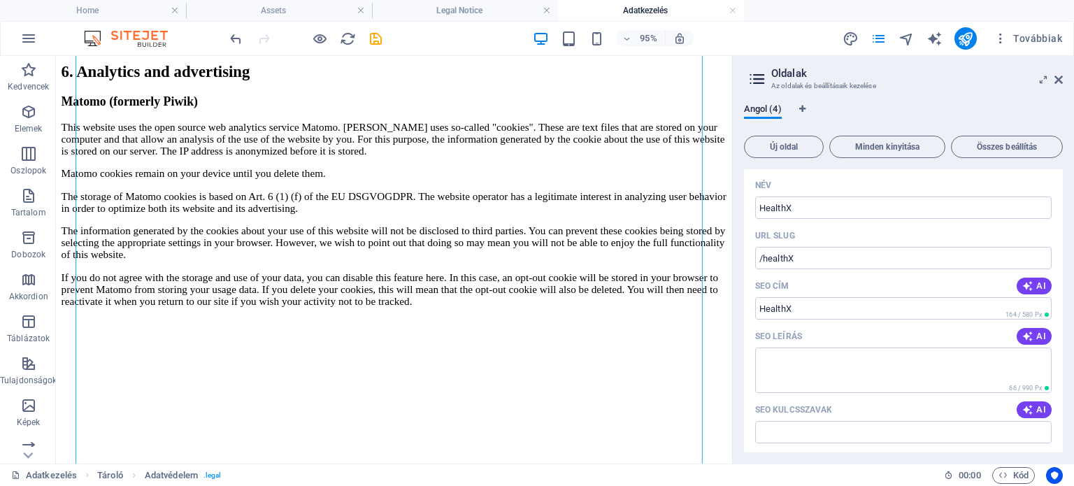
scroll to position [27, 0]
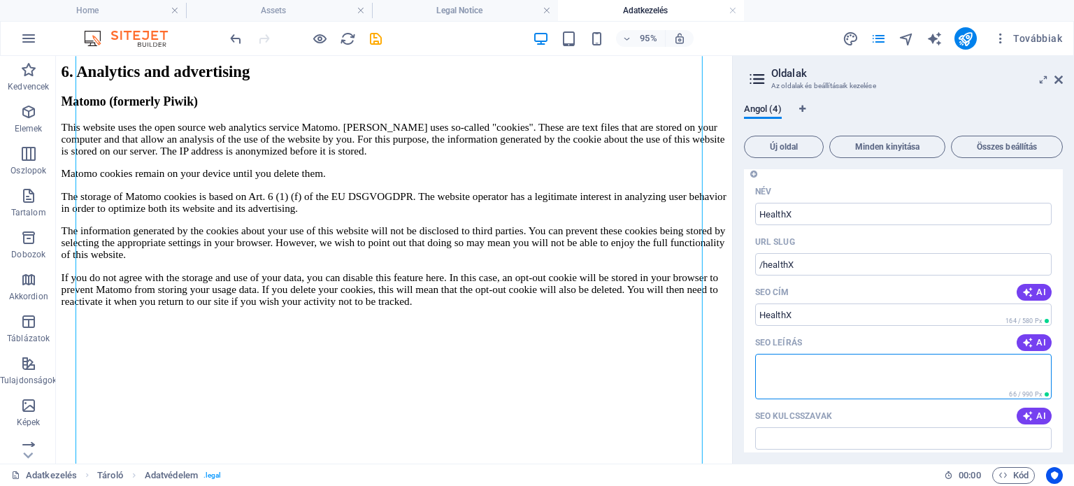
click at [810, 382] on textarea "SEO leírás" at bounding box center [903, 376] width 296 height 45
click at [803, 436] on input "SEO kulcsszavak" at bounding box center [903, 438] width 296 height 22
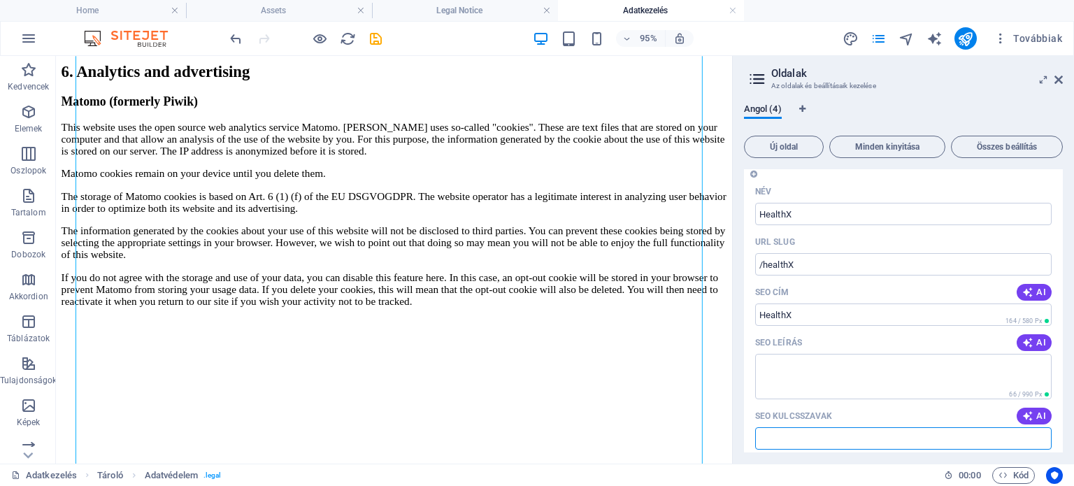
paste input "healthx 2025, egészségügyi konferencia, egészségügyi innováció, digital health,…"
type input "healthx 2025, egészségügyi konferencia, egészségügyi innováció, digital health,…"
click at [1040, 340] on span "AI" at bounding box center [1034, 342] width 24 height 11
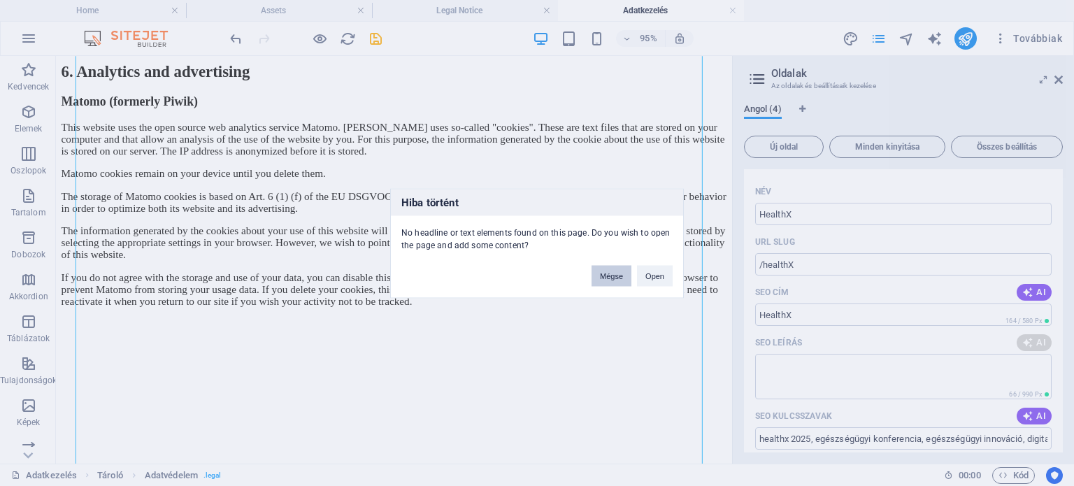
click at [616, 271] on button "Mégse" at bounding box center [611, 275] width 40 height 21
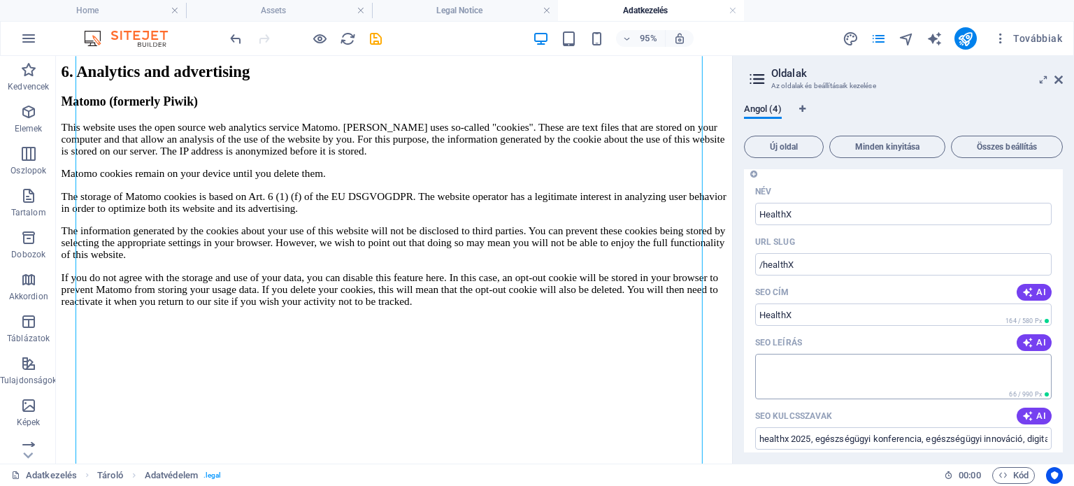
click at [868, 363] on textarea "SEO leírás" at bounding box center [903, 376] width 296 height 45
click at [817, 370] on textarea "SEO leírás" at bounding box center [903, 376] width 296 height 45
paste textarea "A HealthX 2025 Magyarország vezető egészségügyi konferenciája, ahol a digitaliz…"
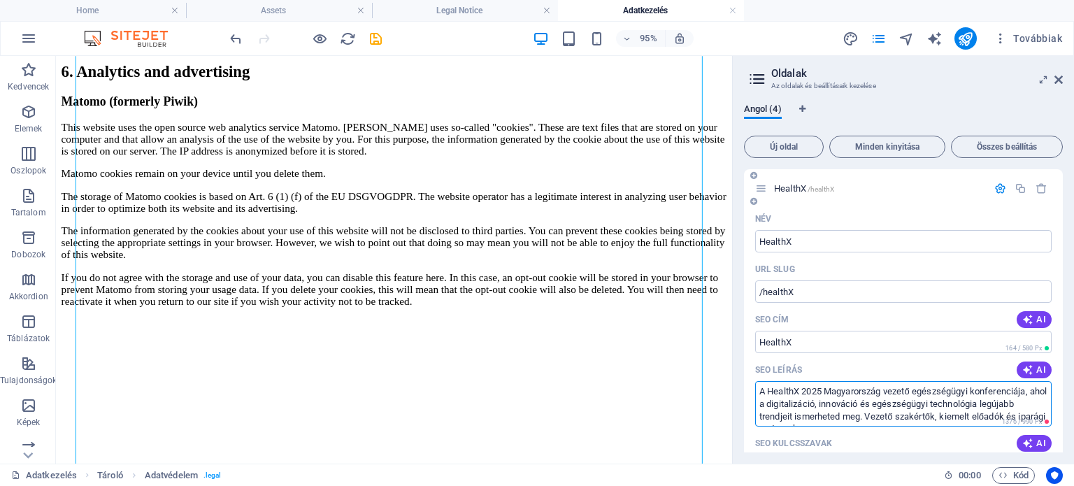
type textarea "A HealthX 2025 Magyarország vezető egészségügyi konferenciája, ahol a digitaliz…"
click at [996, 187] on icon "button" at bounding box center [1000, 188] width 12 height 12
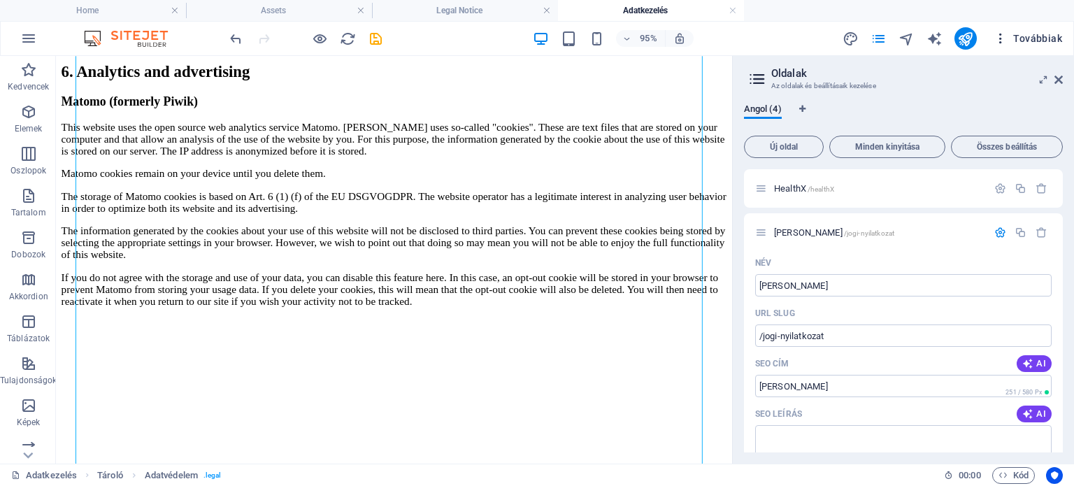
click at [1027, 36] on span "Továbbiak" at bounding box center [1027, 38] width 69 height 14
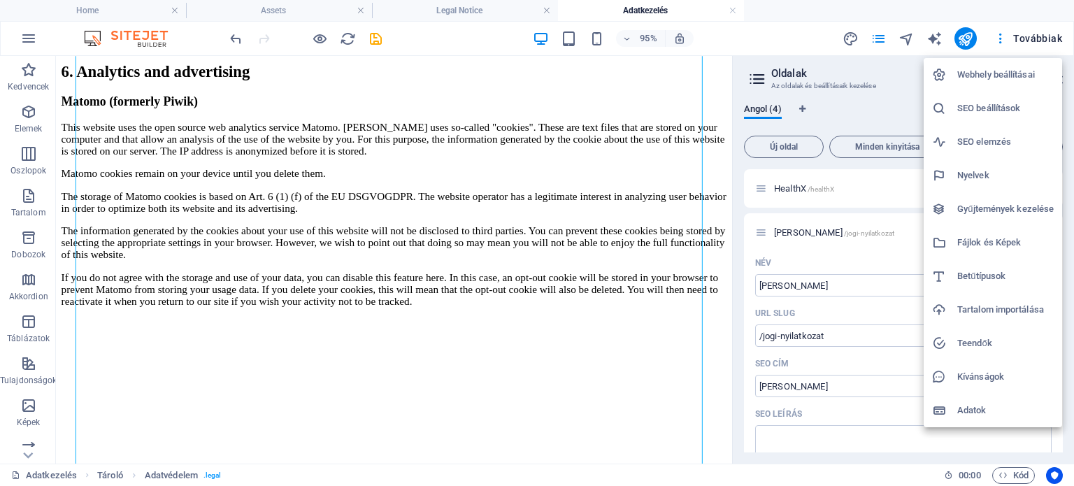
click at [993, 72] on h6 "Webhely beállításai" at bounding box center [1005, 74] width 96 height 17
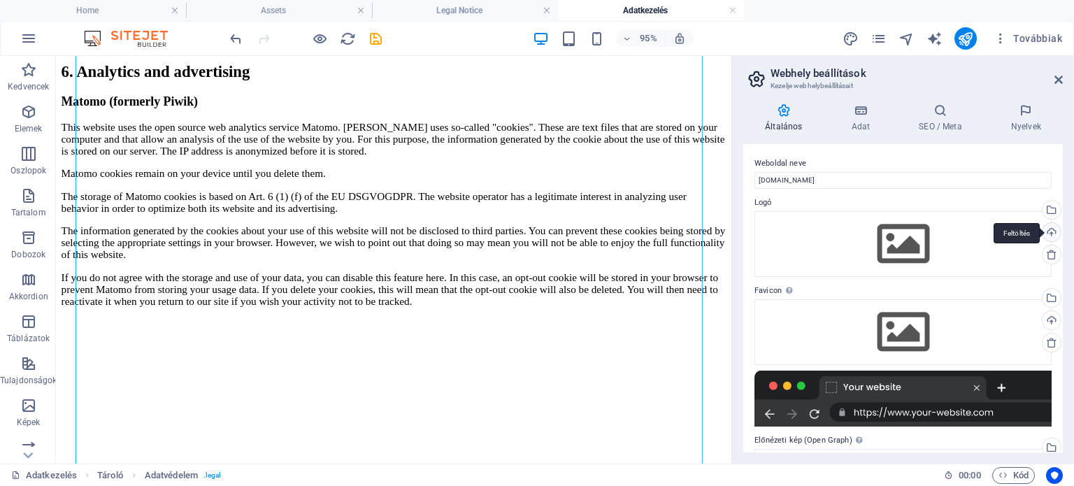
click at [1051, 229] on div "Feltöltés" at bounding box center [1050, 233] width 21 height 21
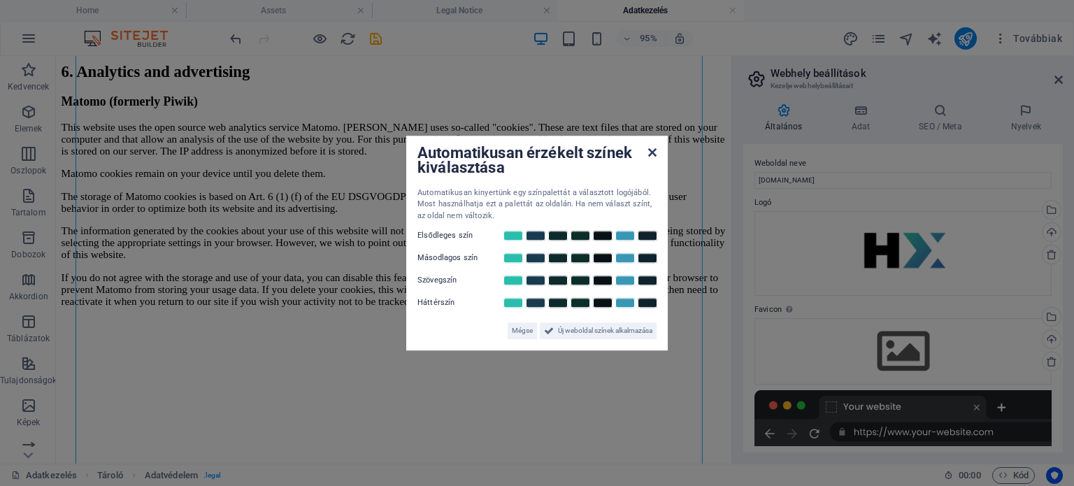
click at [653, 153] on icon at bounding box center [652, 152] width 8 height 11
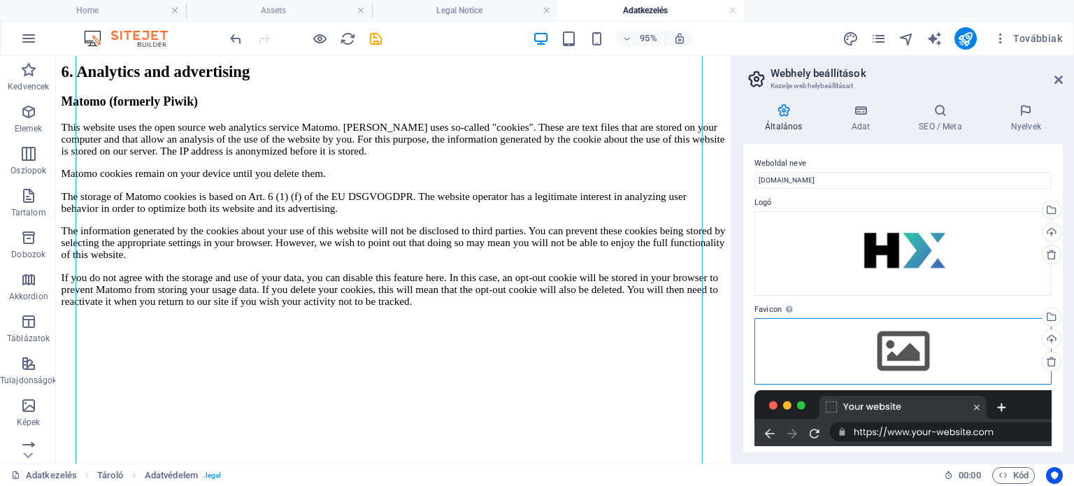
click at [895, 345] on div "Húzza ide a fájlokat, kattintson a fájlok kiválasztásához, vagy válasszon fájlo…" at bounding box center [902, 351] width 297 height 66
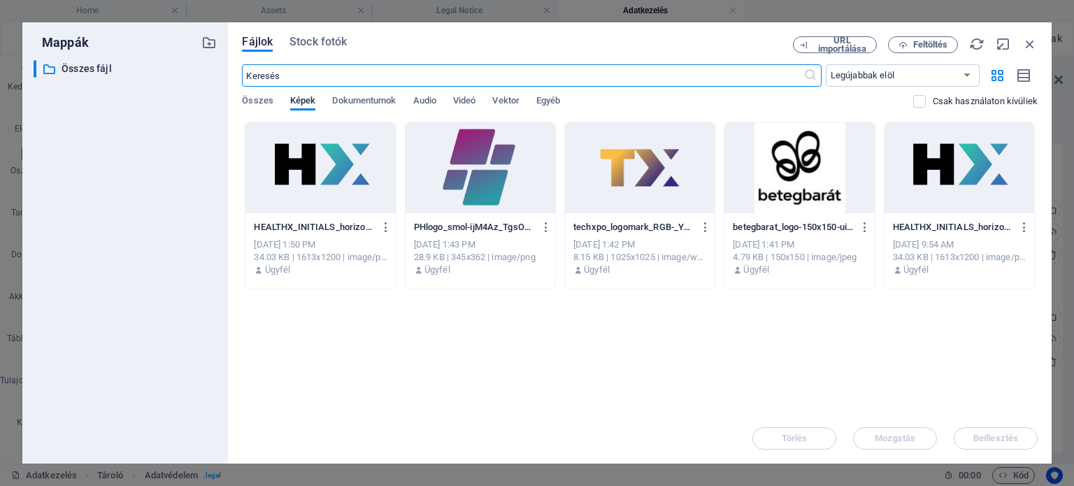
click at [289, 190] on div at bounding box center [320, 167] width 150 height 91
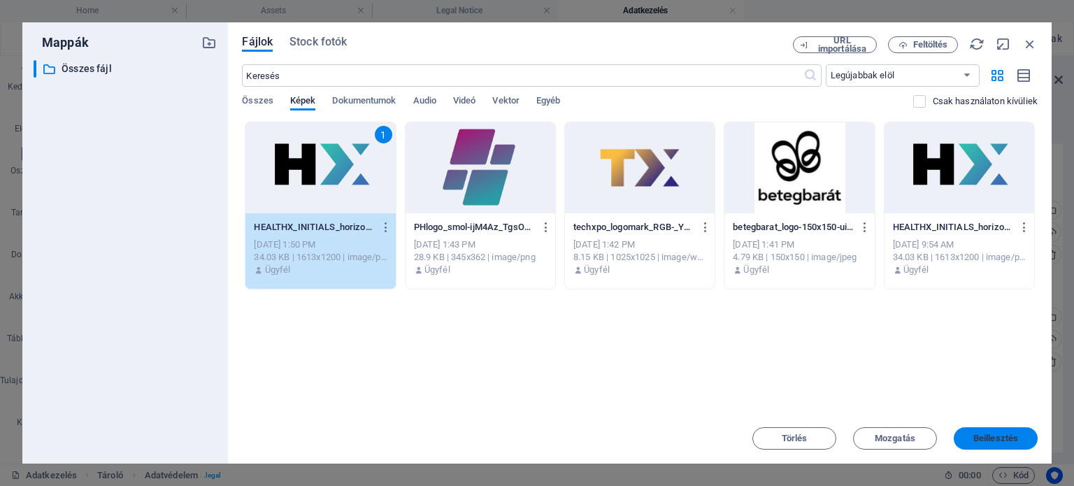
click at [1005, 434] on span "Beillesztés" at bounding box center [995, 438] width 45 height 8
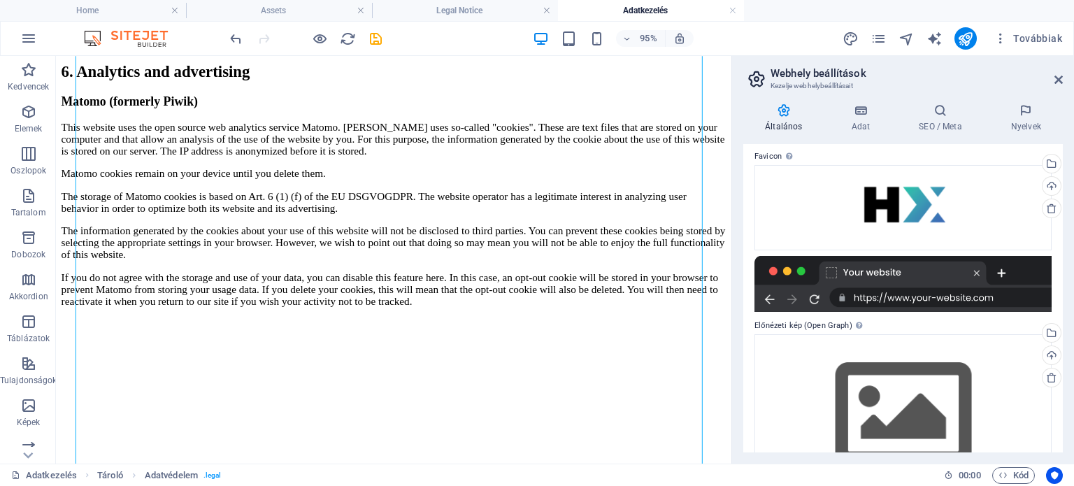
scroll to position [206, 0]
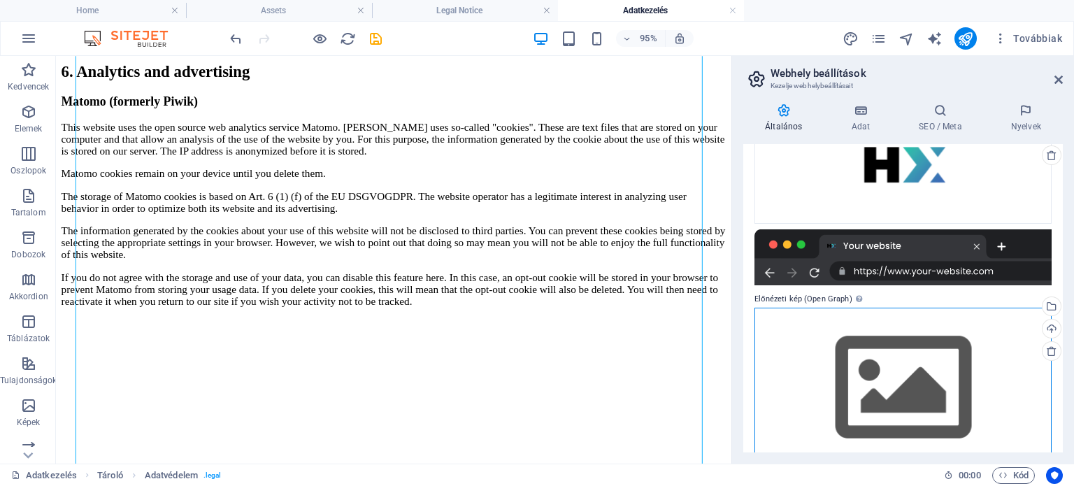
click at [903, 347] on div "Húzza ide a fájlokat, kattintson a fájlok kiválasztásához, vagy válasszon fájlo…" at bounding box center [902, 388] width 297 height 160
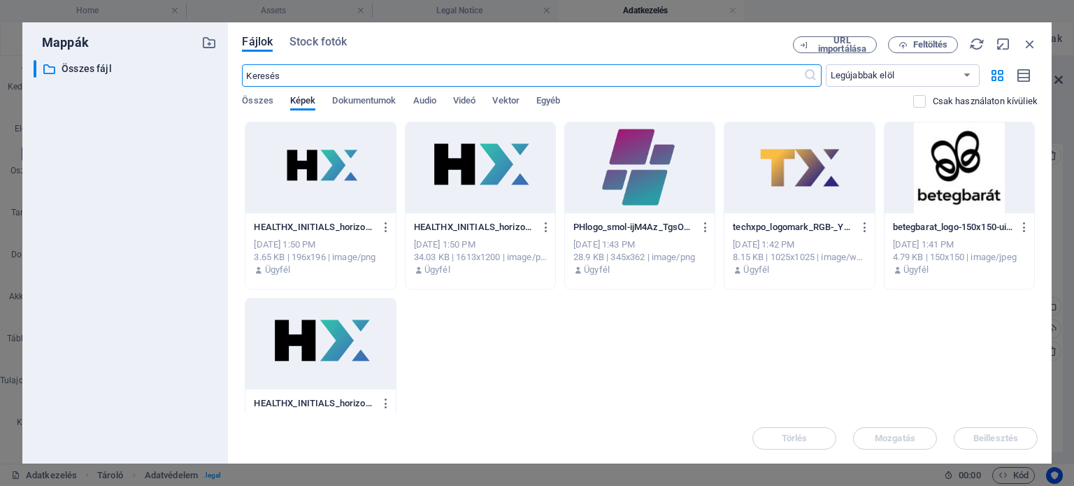
scroll to position [2476, 0]
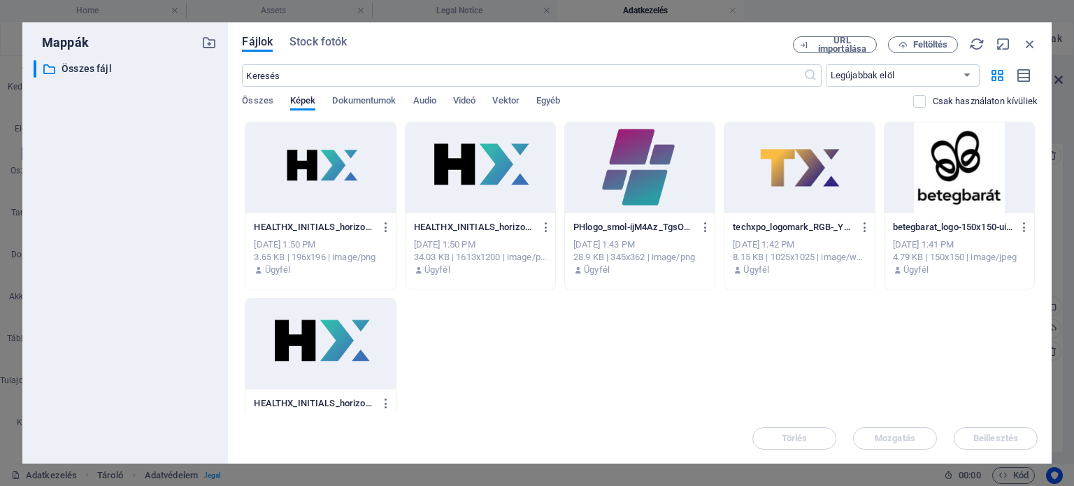
click at [336, 175] on div at bounding box center [320, 167] width 150 height 91
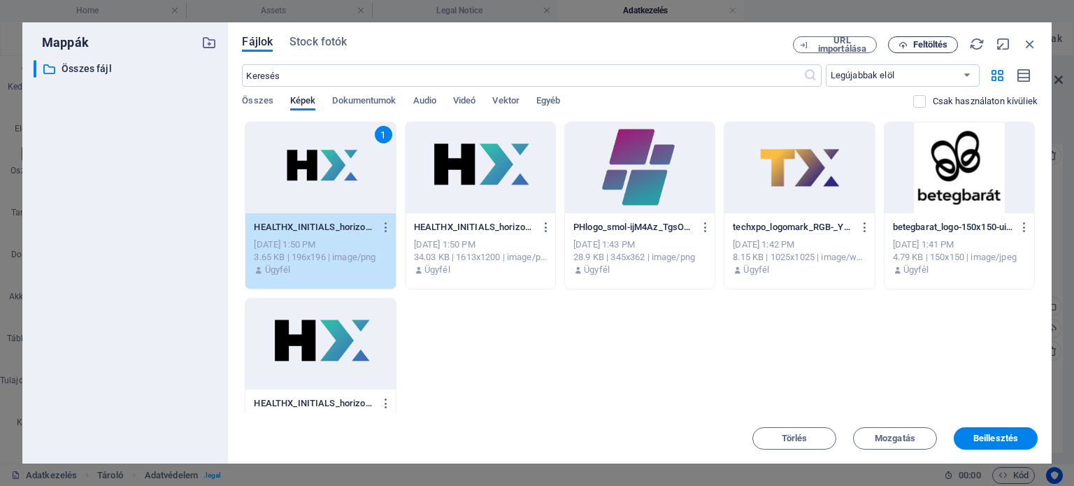
click at [917, 43] on span "Feltöltés" at bounding box center [930, 45] width 35 height 8
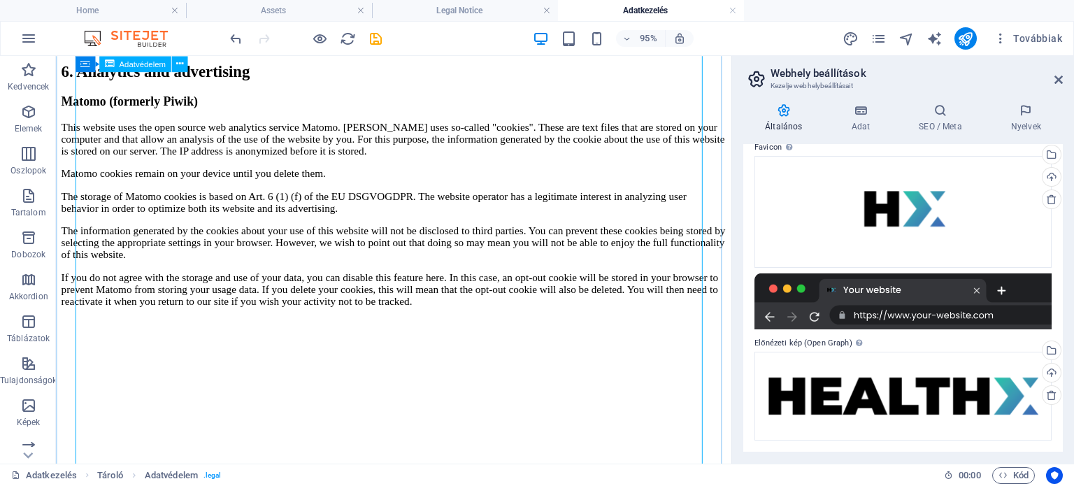
scroll to position [161, 0]
click at [864, 114] on icon at bounding box center [860, 110] width 62 height 14
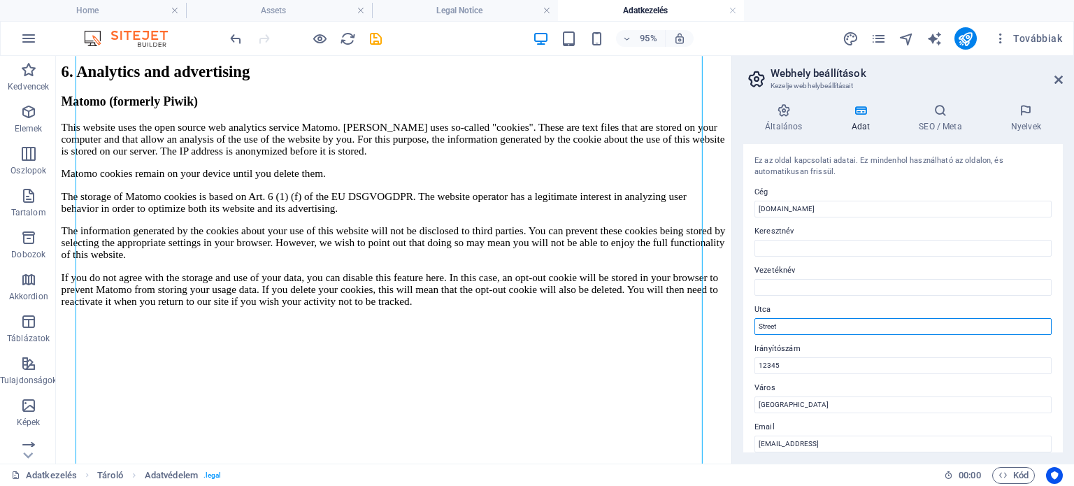
drag, startPoint x: 758, startPoint y: 325, endPoint x: 796, endPoint y: 333, distance: 38.5
click at [796, 333] on input "Street" at bounding box center [902, 326] width 297 height 17
type input "+"
click at [780, 366] on input "12345" at bounding box center [902, 365] width 297 height 17
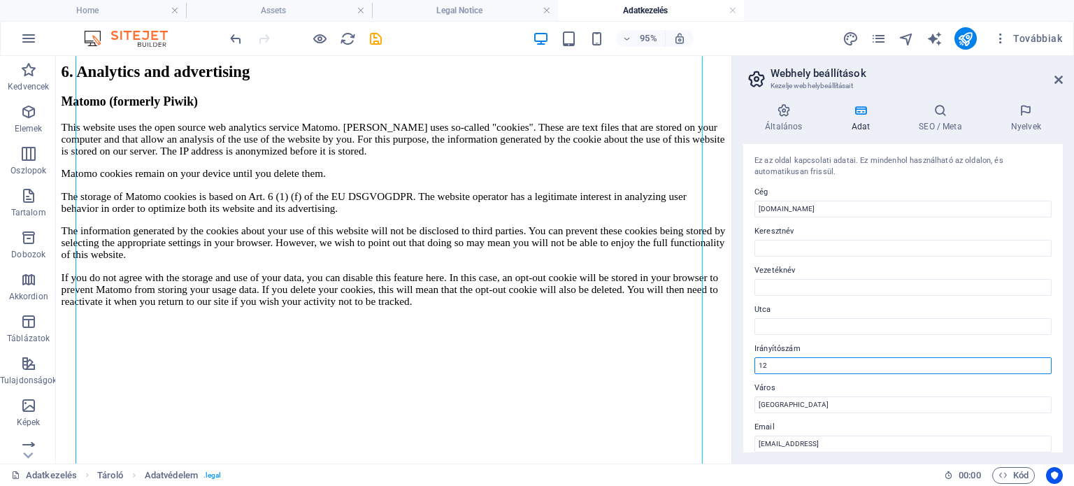
type input "1"
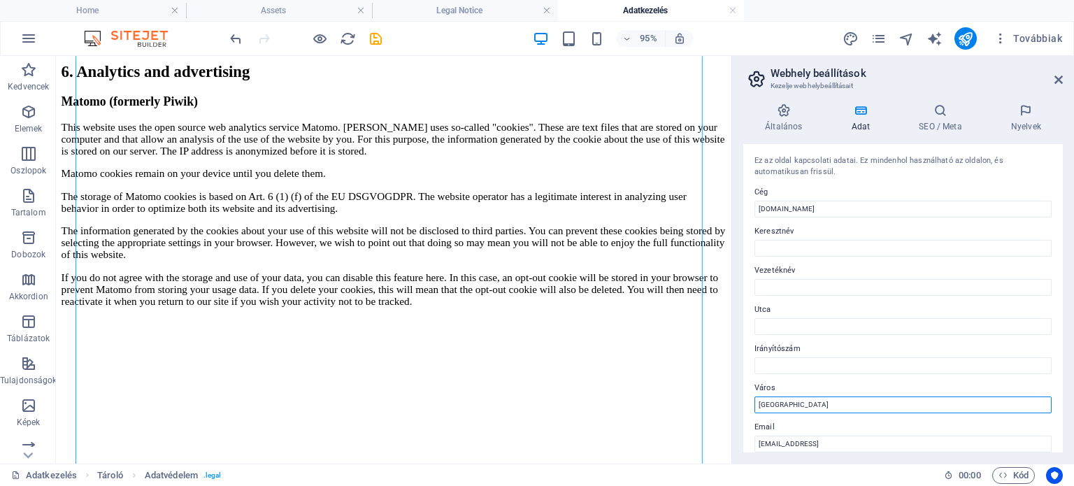
drag, startPoint x: 835, startPoint y: 464, endPoint x: 761, endPoint y: 420, distance: 85.9
type input "[GEOGRAPHIC_DATA]"
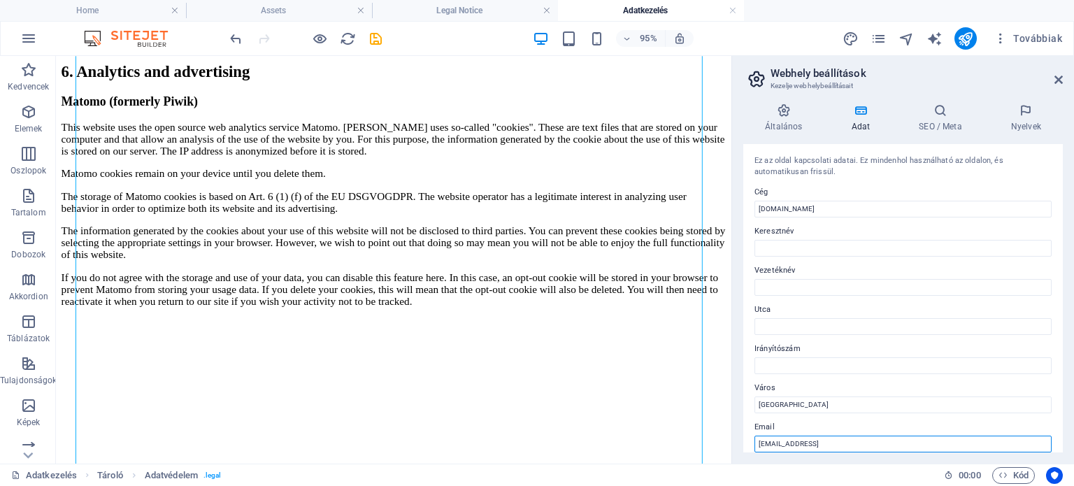
scroll to position [3, 0]
drag, startPoint x: 979, startPoint y: 500, endPoint x: 732, endPoint y: 457, distance: 251.1
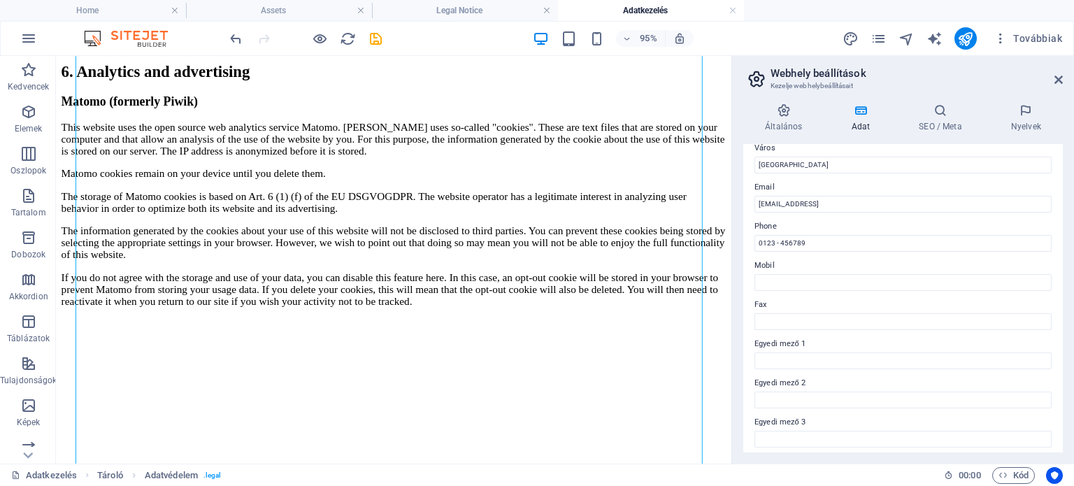
scroll to position [240, 0]
drag, startPoint x: 803, startPoint y: 241, endPoint x: 747, endPoint y: 236, distance: 56.1
click at [747, 236] on div "Ez az oldal kapcsolati adatai. Ez mindenhol használható az oldalon, és automati…" at bounding box center [902, 298] width 319 height 308
click at [828, 208] on input "[EMAIL_ADDRESS]" at bounding box center [902, 203] width 297 height 17
drag, startPoint x: 758, startPoint y: 202, endPoint x: 928, endPoint y: 196, distance: 170.0
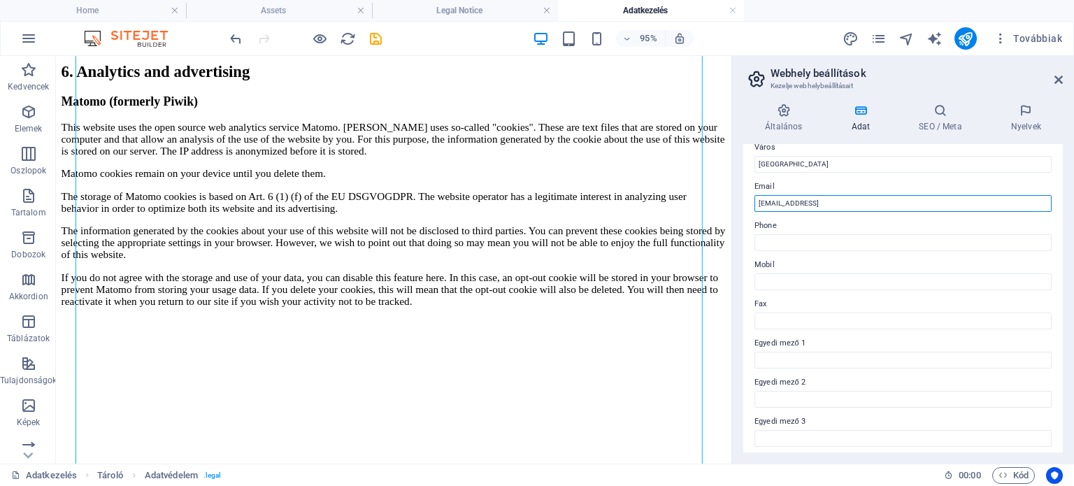
click at [928, 196] on input "[EMAIL_ADDRESS]" at bounding box center [902, 203] width 297 height 17
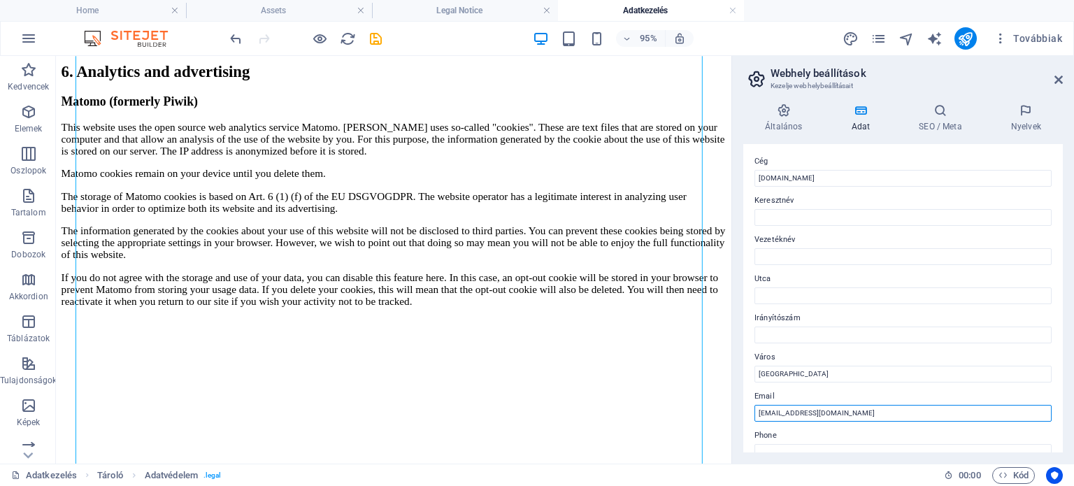
scroll to position [27, 0]
type input "[EMAIL_ADDRESS][DOMAIN_NAME]"
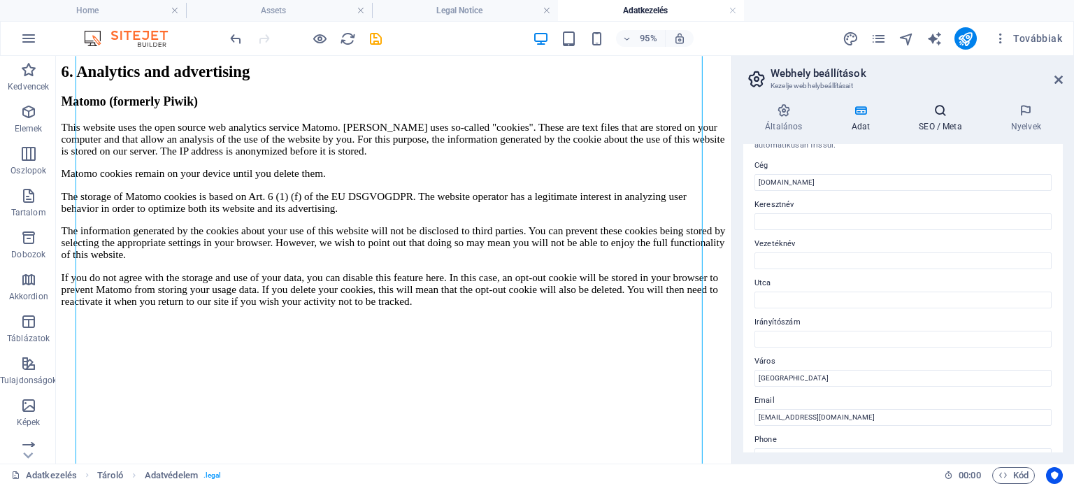
click at [933, 111] on icon at bounding box center [940, 110] width 87 height 14
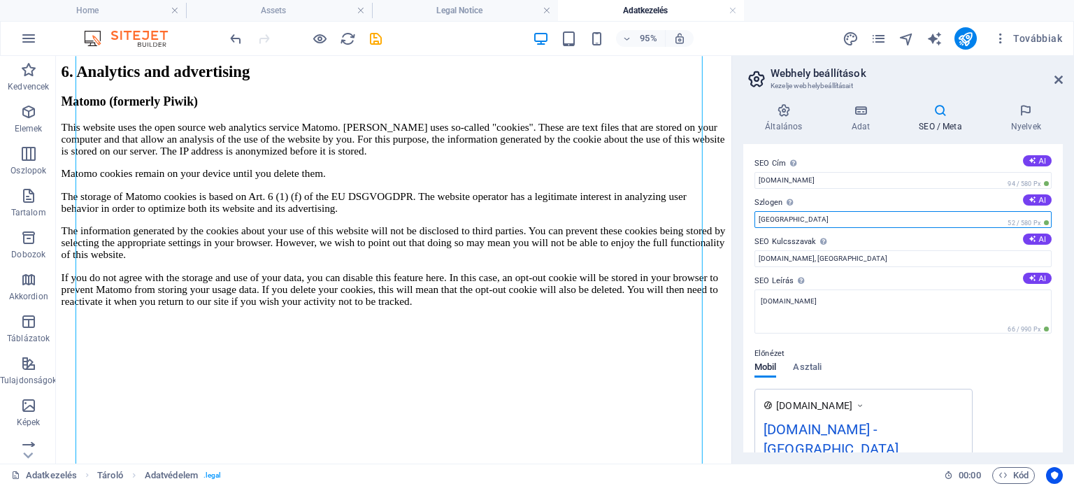
drag, startPoint x: 782, startPoint y: 217, endPoint x: 743, endPoint y: 215, distance: 38.6
click at [743, 215] on div "SEO Cím Az Ön weboldalának címe - legyen valami, ami kitűnik a kereső találatok…" at bounding box center [902, 298] width 319 height 308
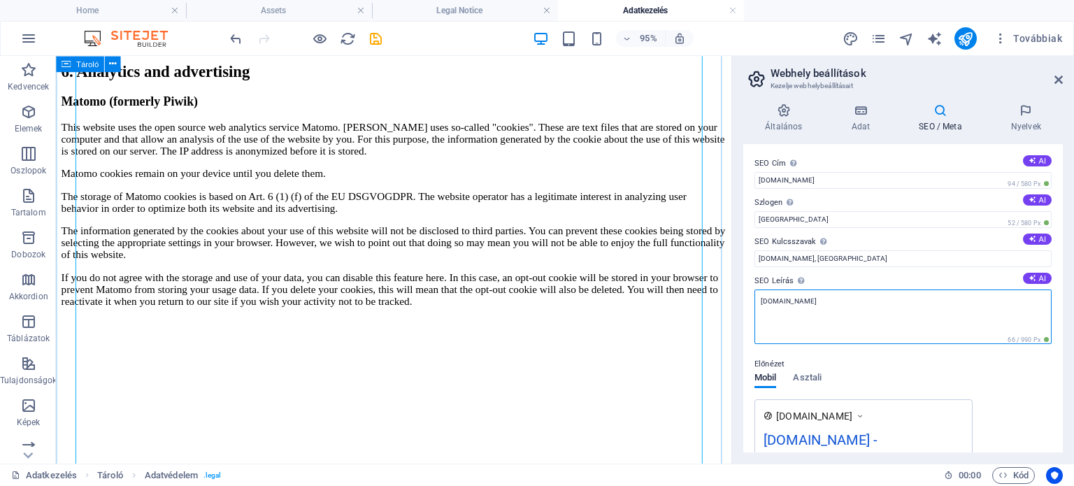
drag, startPoint x: 868, startPoint y: 360, endPoint x: 749, endPoint y: 309, distance: 128.7
paste textarea "Az egészségügyi technológia jövője itt kezdődik"
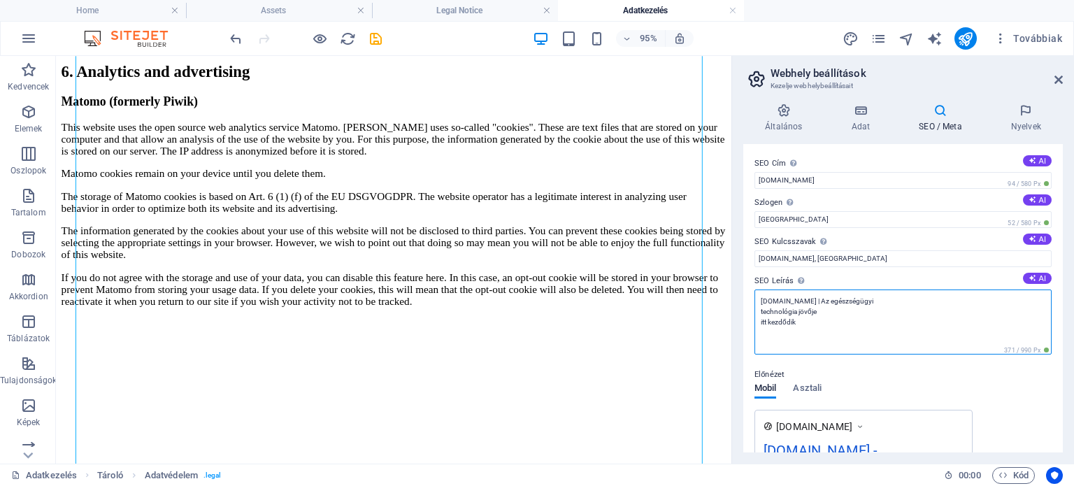
click at [870, 300] on textarea "[DOMAIN_NAME] | Az egészségügyi technológia jövője itt kezdődik" at bounding box center [902, 321] width 297 height 65
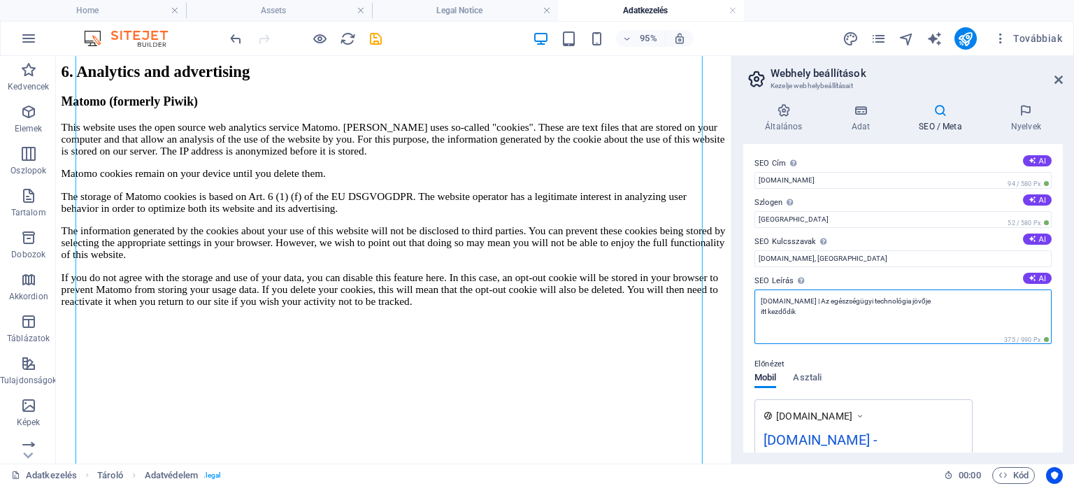
click at [919, 306] on textarea "[DOMAIN_NAME] | Az egészségügyi technológia jövője itt kezdődik" at bounding box center [902, 316] width 297 height 55
click at [919, 300] on textarea "[DOMAIN_NAME] | Az egészségügyi technológia jövője itt kezdődik" at bounding box center [902, 316] width 297 height 55
click at [956, 299] on textarea "[DOMAIN_NAME] | Az egészségügyi technológia jövője itt kezdődik" at bounding box center [902, 316] width 297 height 55
paste textarea "A HealthX 2025 Magyarország vezető egészségügyi konferenciája, ahol a digitaliz…"
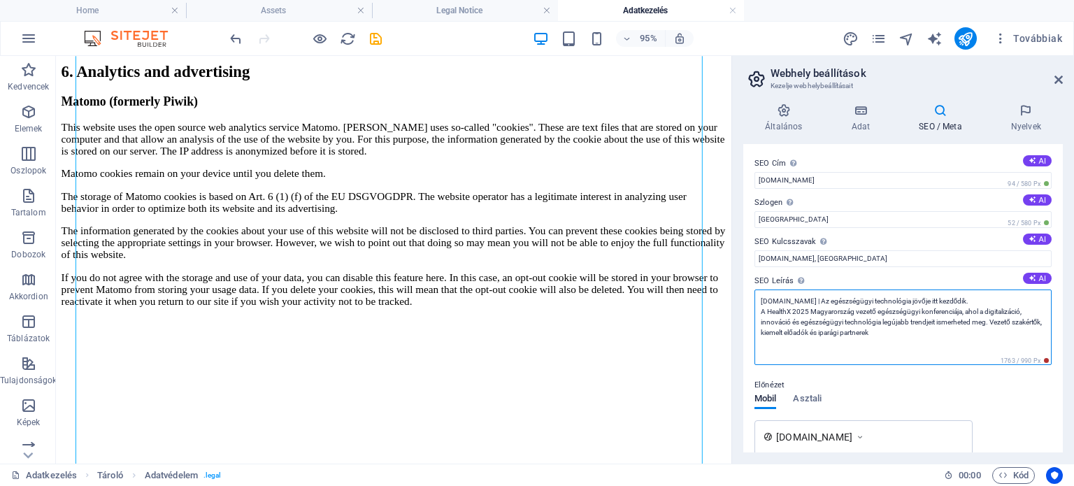
type textarea "[DOMAIN_NAME] | Az egészségügyi technológia jövője itt kezdődik. A HealthX 2025…"
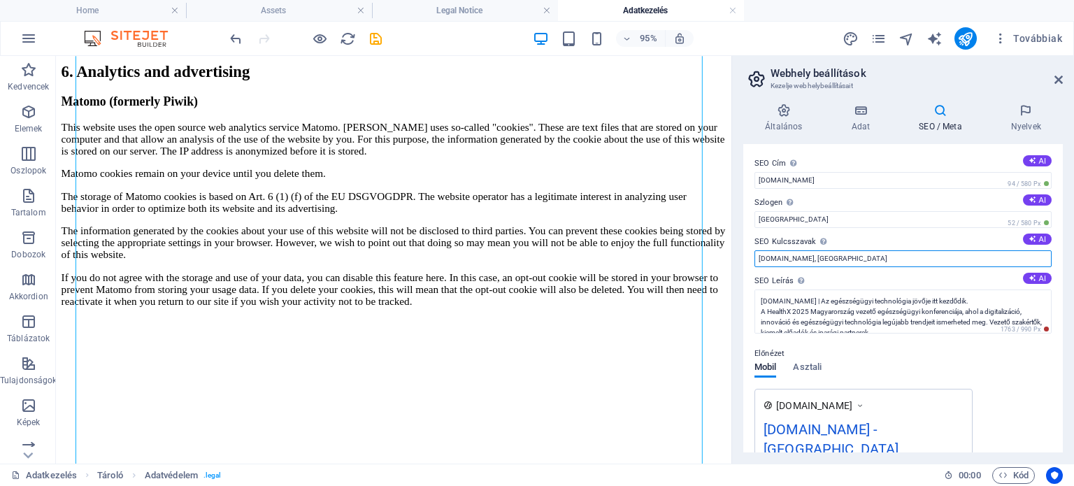
drag, startPoint x: 831, startPoint y: 257, endPoint x: 740, endPoint y: 250, distance: 91.2
click at [740, 250] on div "Általános Adat SEO / Meta Nyelvek Weboldal neve [DOMAIN_NAME] Logó Húzza ide a …" at bounding box center [903, 277] width 342 height 371
paste input "2025, egészségügyi konferencia, egészségügyi innováció, digital health, egészsé…"
type input "healthx 2025, egészségügyi konferencia, egészségügyi innováció, digital health,…"
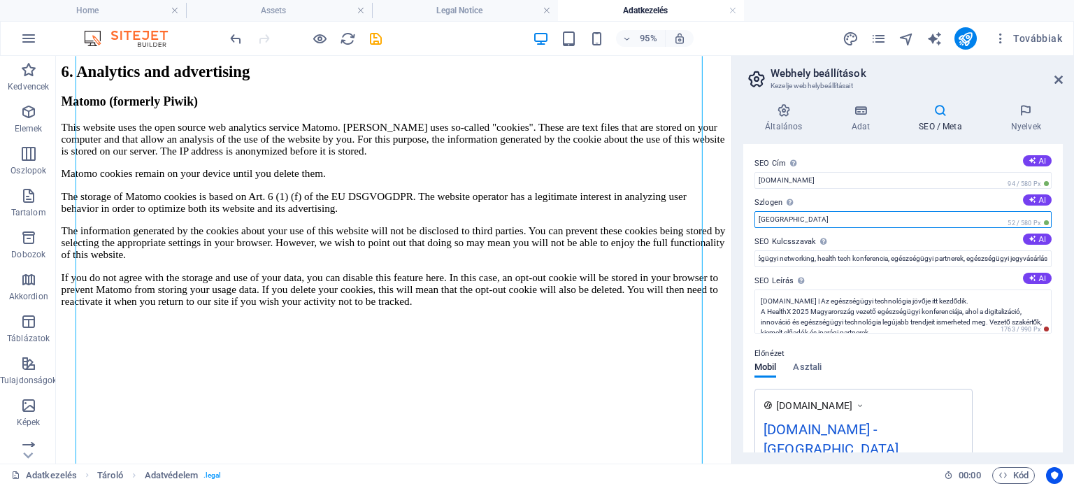
scroll to position [0, 0]
click at [787, 217] on input "[GEOGRAPHIC_DATA]" at bounding box center [902, 219] width 297 height 17
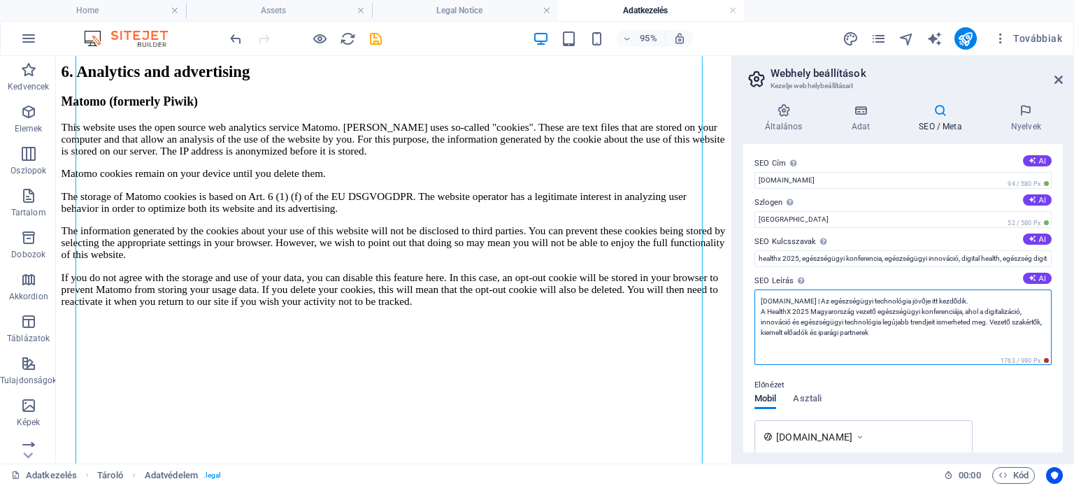
drag, startPoint x: 968, startPoint y: 298, endPoint x: 751, endPoint y: 296, distance: 217.4
click at [751, 296] on div "SEO Cím Az Ön weboldalának címe - legyen valami, ami kitűnik a kereső találatok…" at bounding box center [902, 298] width 319 height 308
type textarea "A HealthX 2025 Magyarország vezető egészségügyi konferenciája, ahol a digitaliz…"
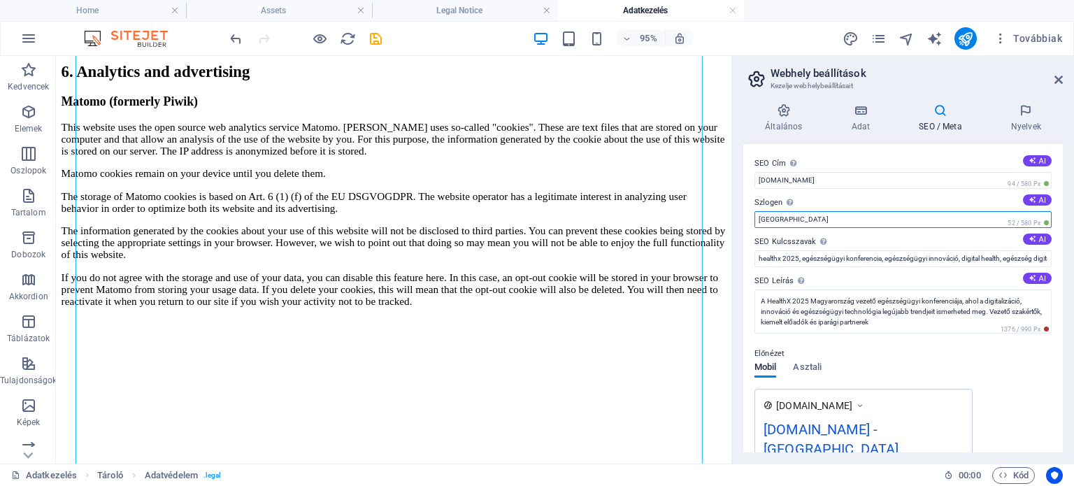
drag, startPoint x: 839, startPoint y: 273, endPoint x: 766, endPoint y: 228, distance: 86.3
paste input "[DOMAIN_NAME] | Az egészségügyi technológia jövője itt kezdődik."
drag, startPoint x: 853, startPoint y: 274, endPoint x: 756, endPoint y: 226, distance: 108.5
type input "Az egészségügyi technológia jövője itt kezdődik."
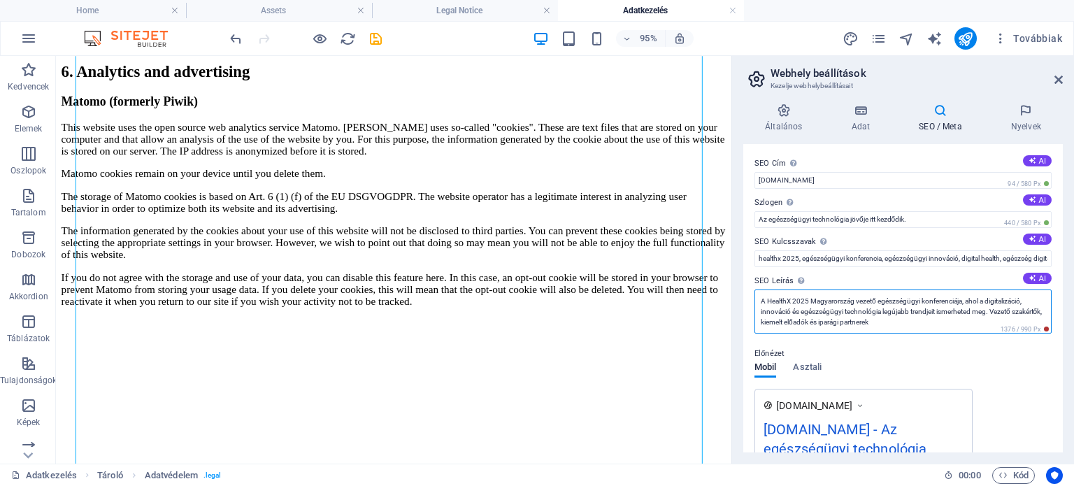
click at [763, 297] on textarea "A HealthX 2025 Magyarország vezető egészségügyi konferenciája, ahol a digitaliz…" at bounding box center [902, 311] width 297 height 44
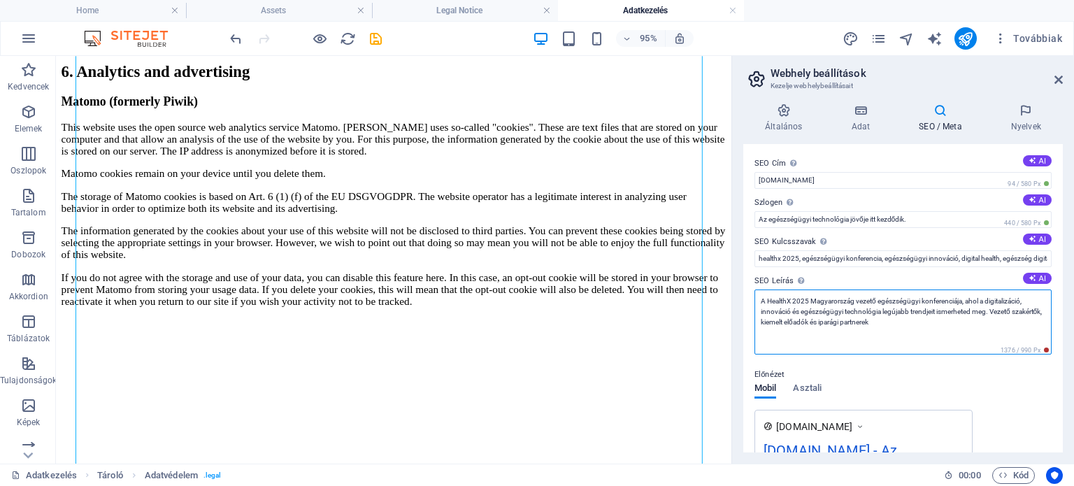
click at [928, 326] on textarea "A HealthX 2025 Magyarország vezető egészségügyi konferenciája, ahol a digitaliz…" at bounding box center [902, 321] width 297 height 65
click at [921, 317] on textarea "A HealthX 2025 Magyarország vezető egészségügyi konferenciája, ahol a digitaliz…" at bounding box center [902, 321] width 297 height 65
click at [943, 335] on textarea "A HealthX 2025 Magyarország vezető egészségügyi konferenciája, ahol a digitaliz…" at bounding box center [902, 321] width 297 height 65
click at [1026, 324] on textarea "A HealthX 2025 Magyarország vezető egészségügyi konferenciája, ahol a digitaliz…" at bounding box center [902, 321] width 297 height 65
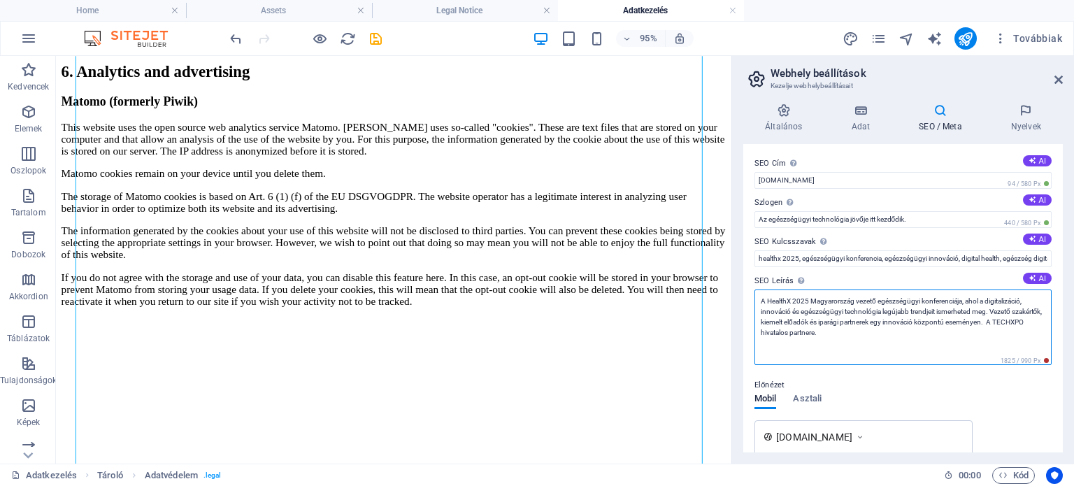
click at [1026, 320] on textarea "A HealthX 2025 Magyarország vezető egészségügyi konferenciája, ahol a digitaliz…" at bounding box center [902, 327] width 297 height 76
drag, startPoint x: 791, startPoint y: 330, endPoint x: 826, endPoint y: 330, distance: 35.0
click at [826, 330] on textarea "A HealthX 2025 Magyarország vezető egészségügyi konferenciája, ahol a digitaliz…" at bounding box center [902, 327] width 297 height 76
type textarea "A HealthX 2025 Magyarország vezető egészségügyi konferenciája, ahol a digitaliz…"
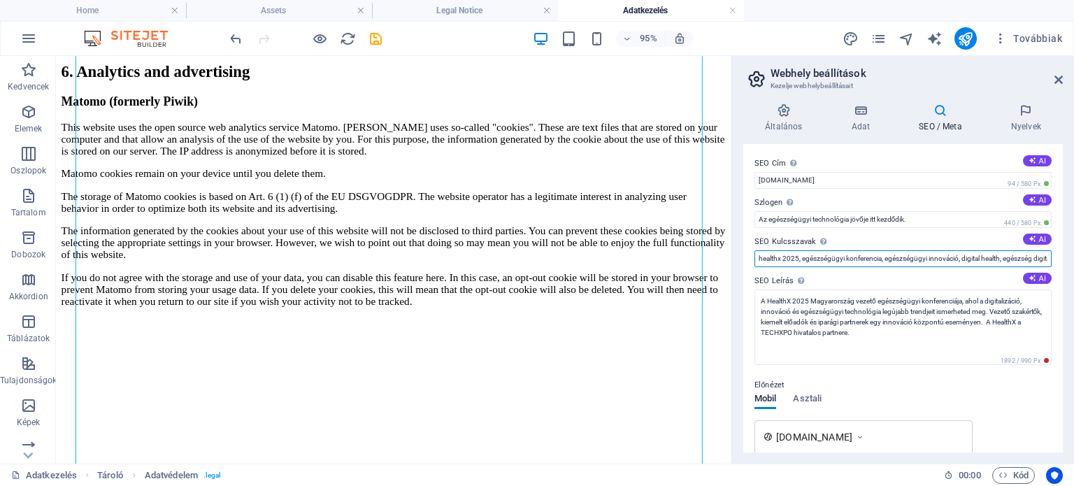
click at [885, 257] on input "healthx 2025, egészségügyi konferencia, egészségügyi innováció, digital health,…" at bounding box center [902, 258] width 297 height 17
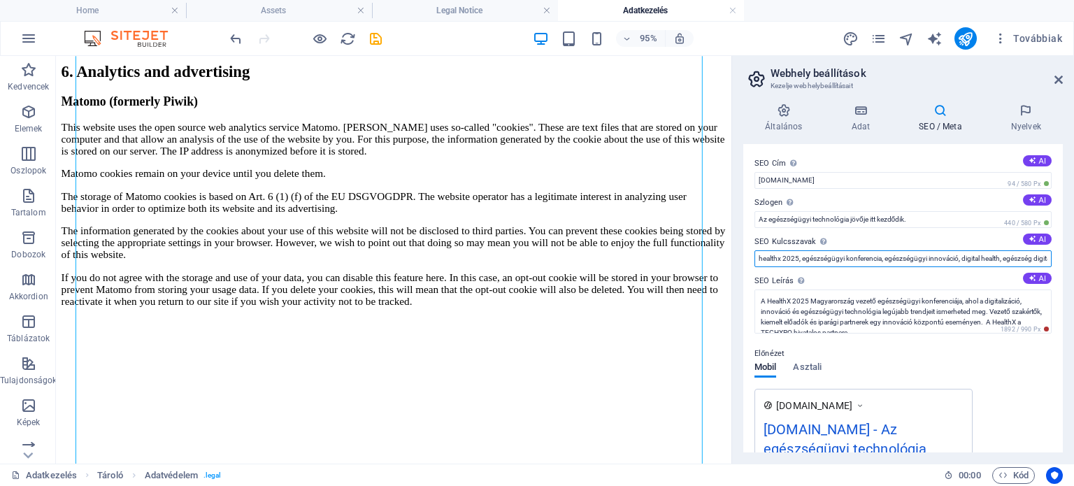
paste input "TECHXPO"
type input "healthx 2025, egészségügyi konferencia, TECHXPO , egészségügyi innováció, digit…"
click at [942, 359] on div "Előnézet" at bounding box center [902, 353] width 297 height 17
click at [852, 120] on h4 "Adat" at bounding box center [863, 117] width 68 height 29
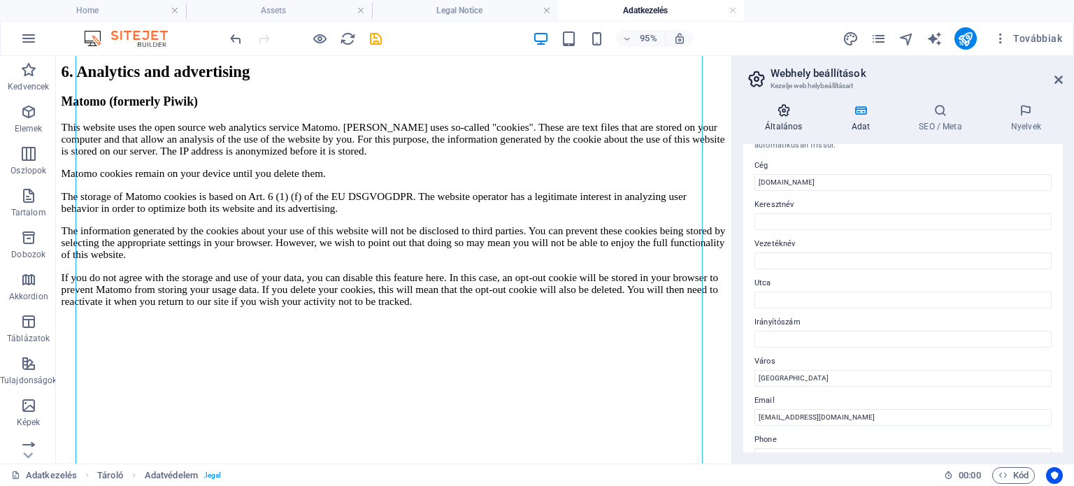
click at [787, 108] on icon at bounding box center [783, 110] width 80 height 14
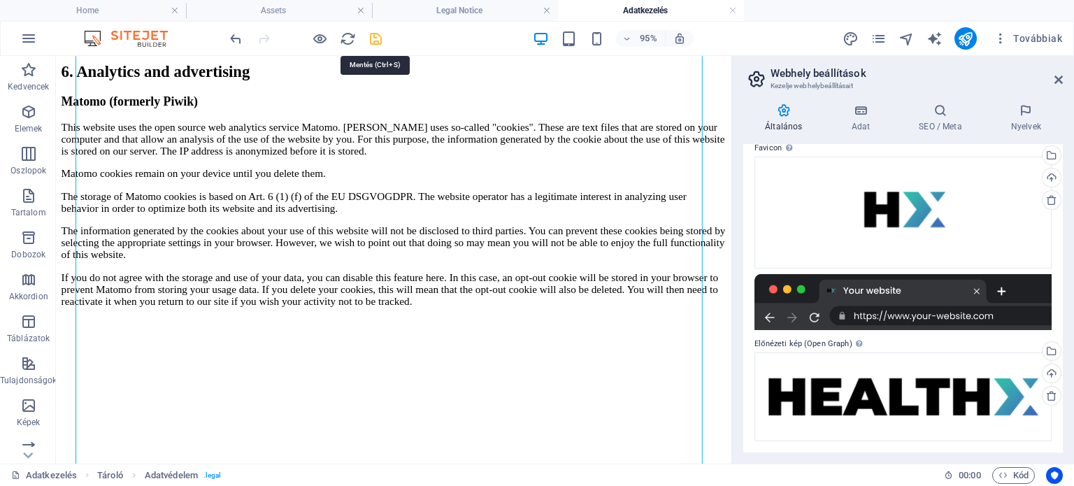
click at [378, 38] on icon "save" at bounding box center [376, 39] width 16 height 16
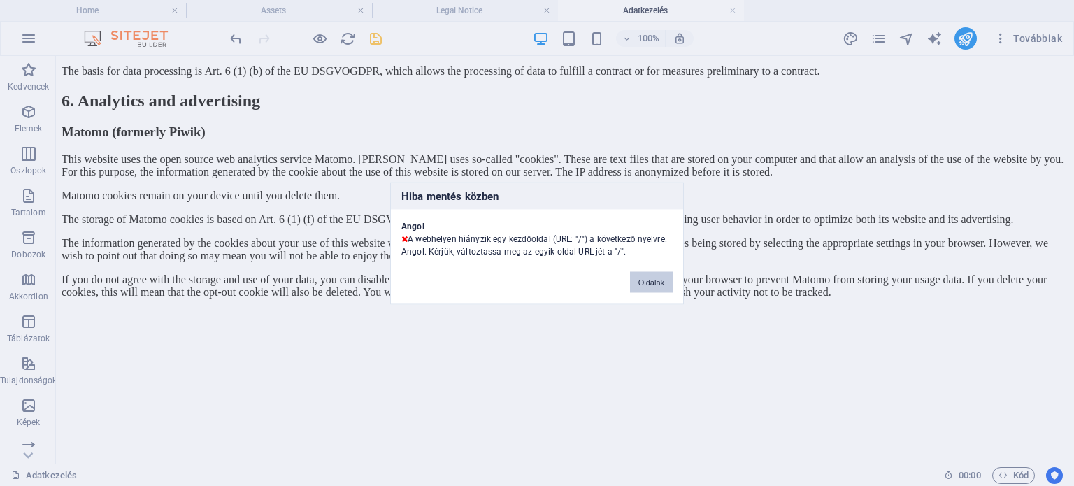
click at [645, 282] on button "Oldalak" at bounding box center [651, 281] width 43 height 21
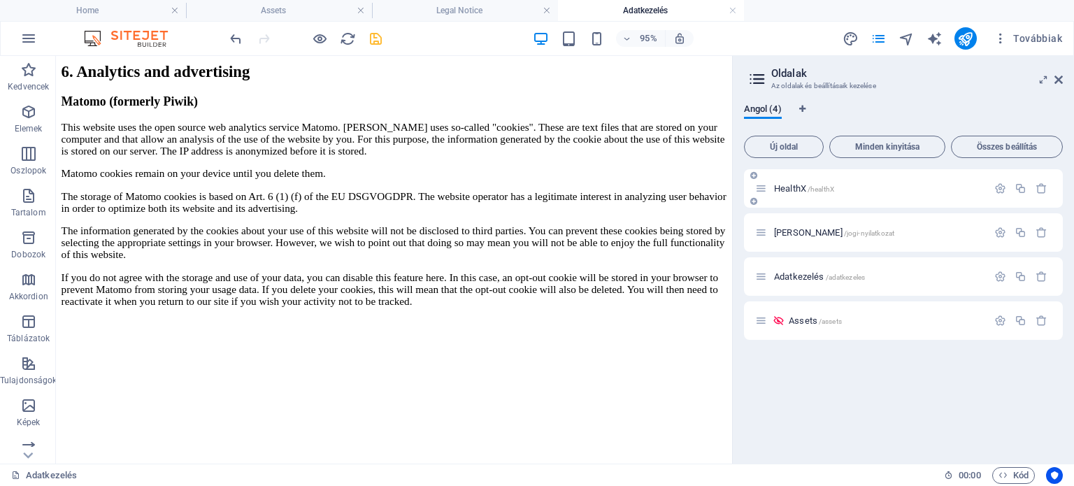
click at [956, 185] on p "HealthX /healthX" at bounding box center [878, 188] width 209 height 9
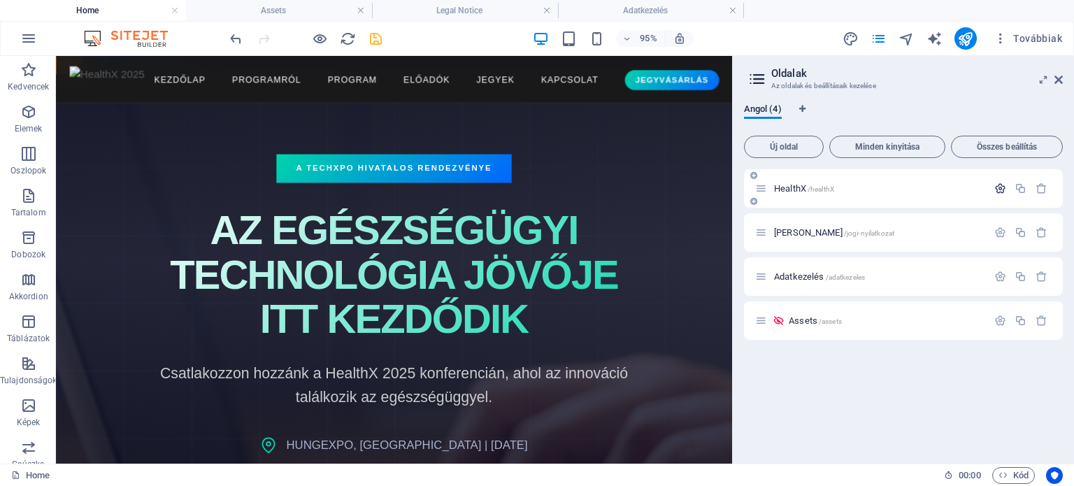
click at [993, 185] on button "button" at bounding box center [1000, 188] width 20 height 12
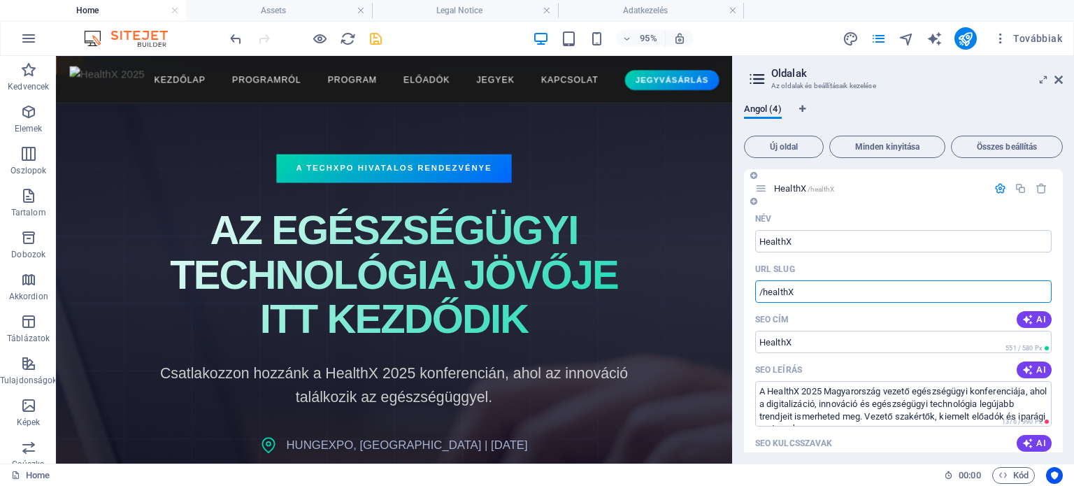
drag, startPoint x: 763, startPoint y: 287, endPoint x: 843, endPoint y: 282, distance: 79.9
click at [843, 282] on input "/healthX" at bounding box center [903, 291] width 296 height 22
type input "/"
click at [845, 264] on div "URL SLUG" at bounding box center [903, 269] width 296 height 22
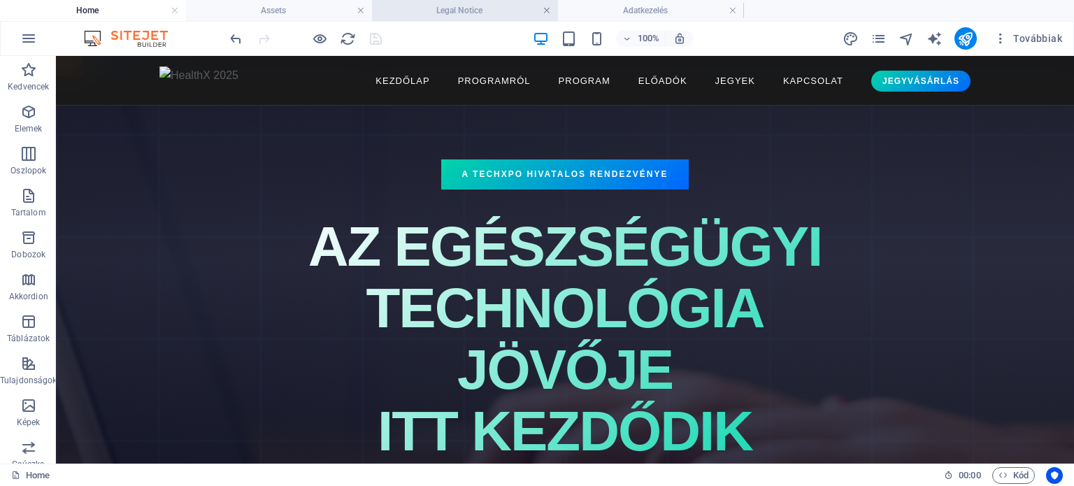
click at [545, 13] on link at bounding box center [547, 10] width 8 height 13
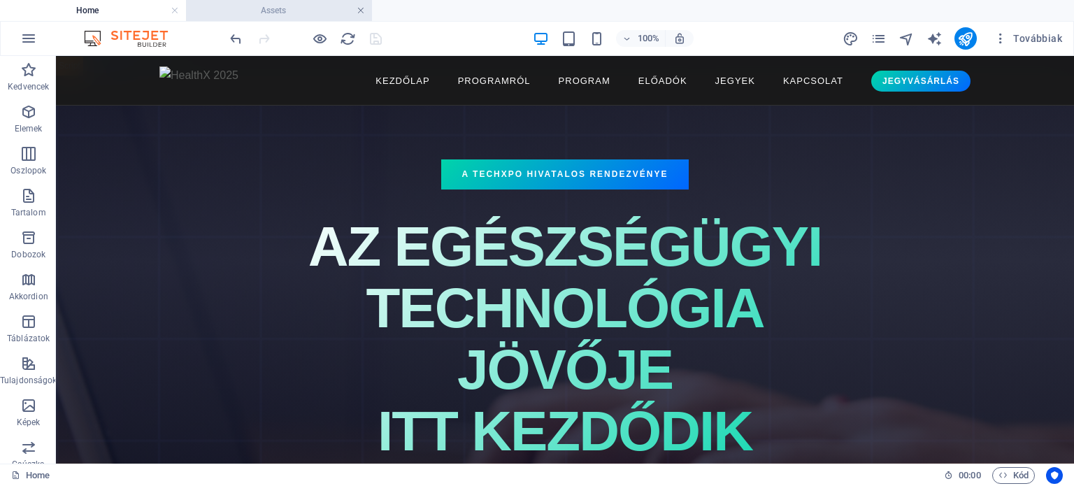
click at [361, 10] on link at bounding box center [361, 10] width 8 height 13
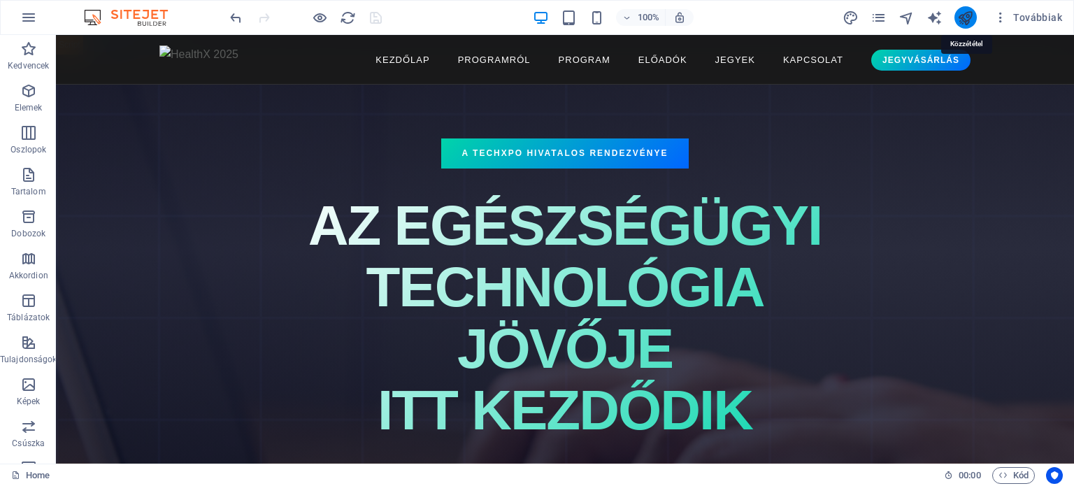
click at [973, 18] on icon "publish" at bounding box center [965, 18] width 16 height 16
click at [967, 18] on icon "publish" at bounding box center [965, 18] width 16 height 16
click at [1022, 14] on span "Továbbiak" at bounding box center [1027, 17] width 69 height 14
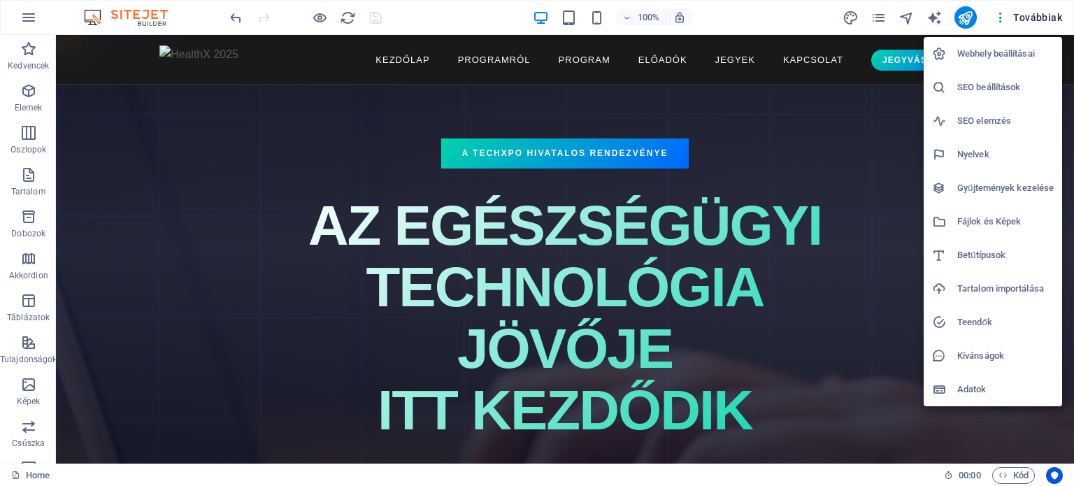
click at [999, 50] on h6 "Webhely beállításai" at bounding box center [1005, 53] width 96 height 17
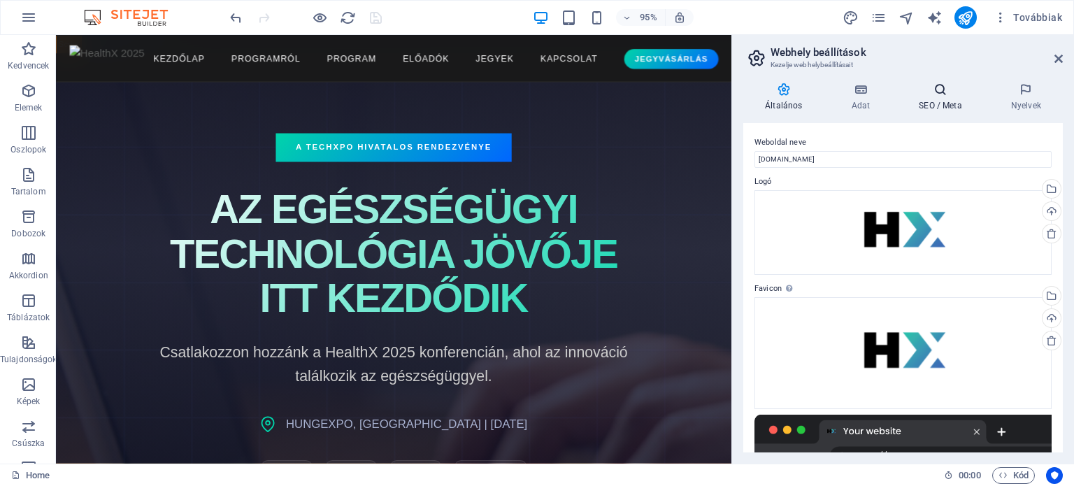
click at [929, 94] on icon at bounding box center [940, 89] width 87 height 14
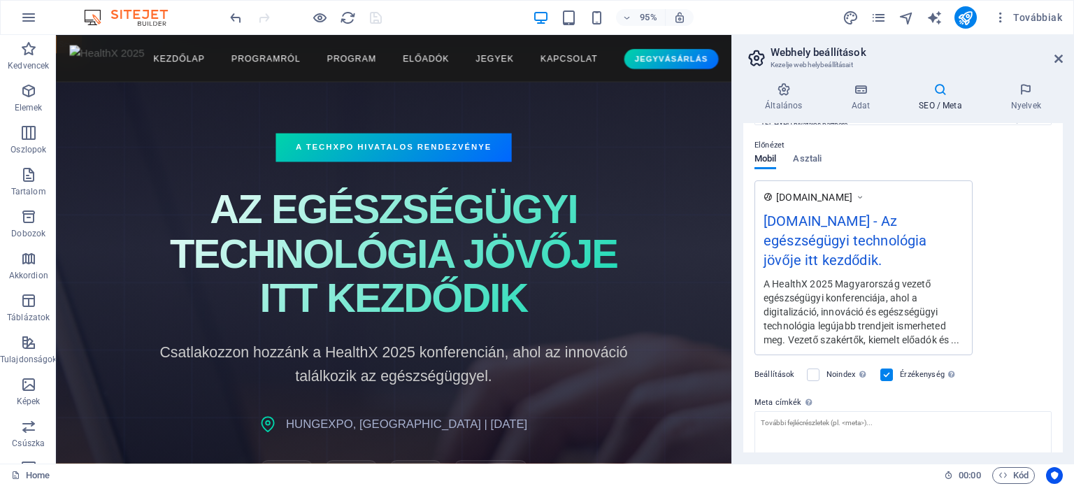
scroll to position [259, 0]
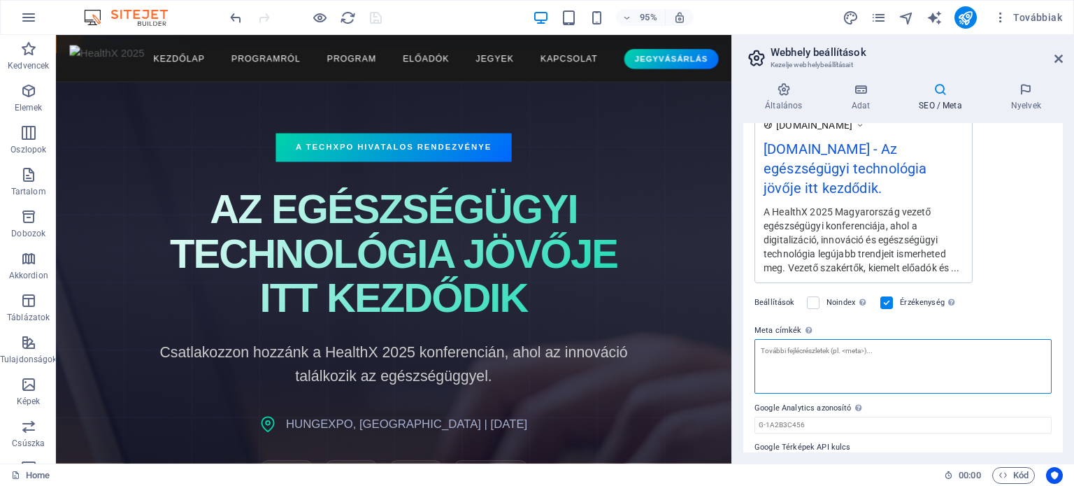
click at [770, 339] on textarea "Meta címkék Ide adja meg az HTML kódot, amelyet weboldala címkéi közé helyezünk…" at bounding box center [902, 366] width 297 height 55
paste textarea "<title>HealthX 2025 | Egészségügyi Innovációs Konferencia</title> <meta name="d…"
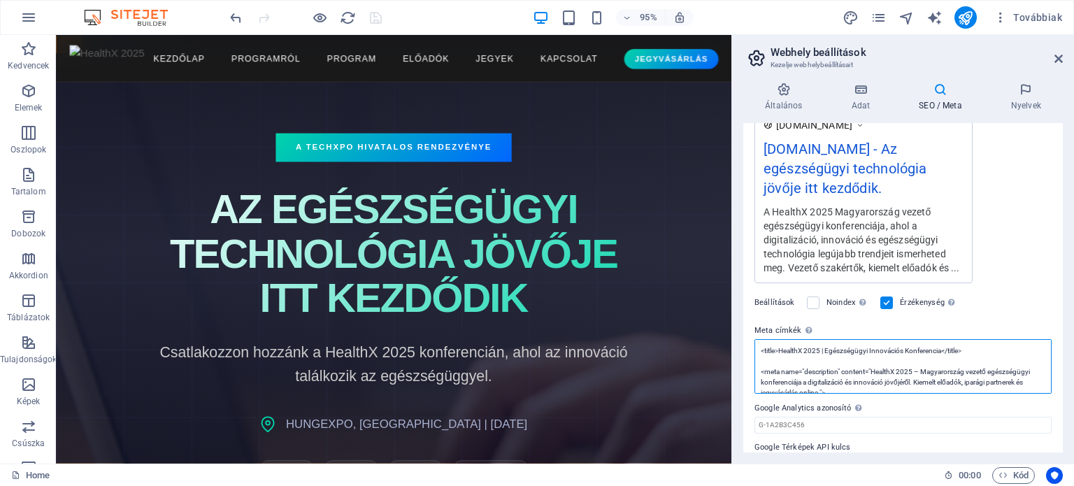
scroll to position [0, 0]
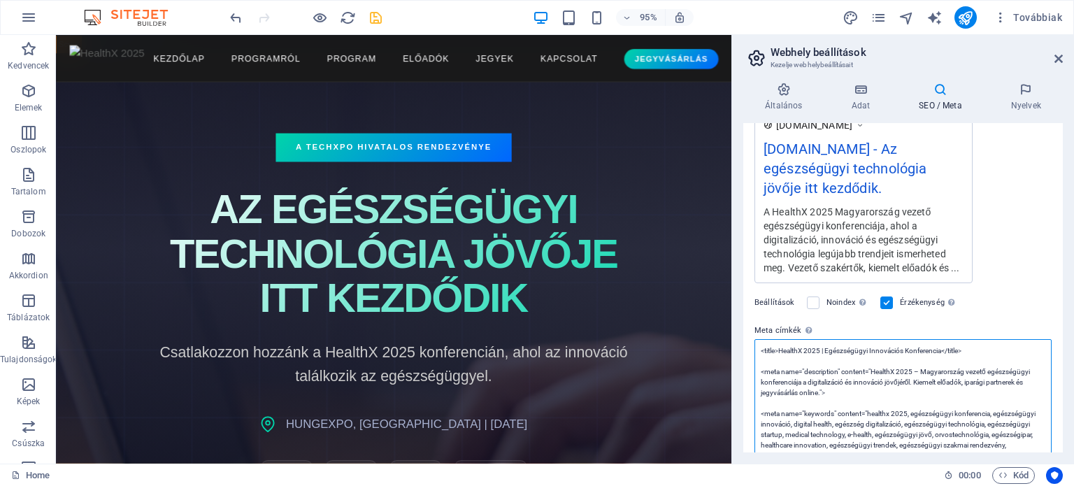
type textarea "<title>HealthX 2025 | Egészségügyi Innovációs Konferencia</title> <meta name="d…"
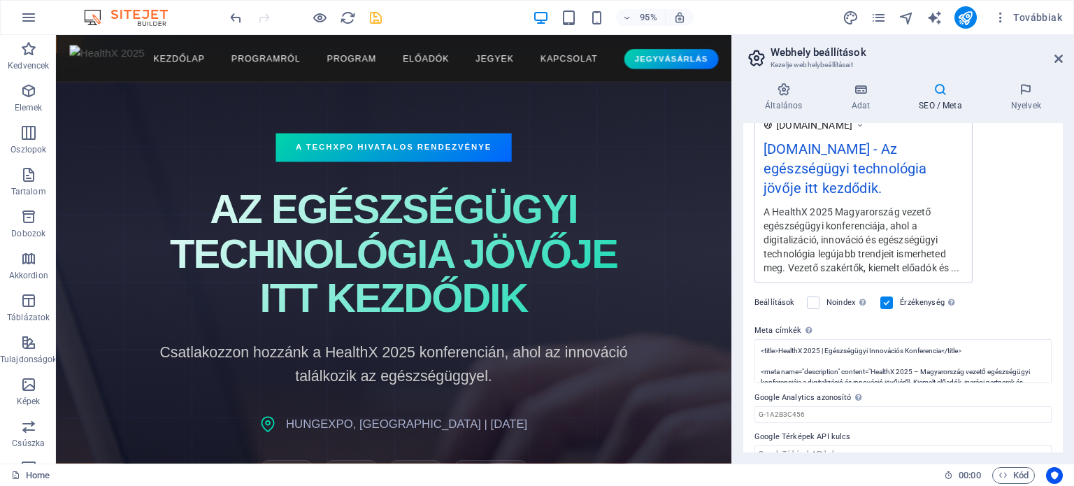
click at [1030, 285] on div "Beállítások Noindex Utasítsa a keresőmotorokat arra, hogy kizárják ezt a webold…" at bounding box center [902, 302] width 297 height 39
click at [890, 296] on label at bounding box center [886, 302] width 13 height 13
click at [0, 0] on input "Érzékenység Határozza meg, hogy a weboldal érzékeny legyen-e az képernyőfelbont…" at bounding box center [0, 0] width 0 height 0
click at [892, 296] on label at bounding box center [886, 302] width 13 height 13
click at [0, 0] on input "Érzékenység Határozza meg, hogy a weboldal érzékeny legyen-e az képernyőfelbont…" at bounding box center [0, 0] width 0 height 0
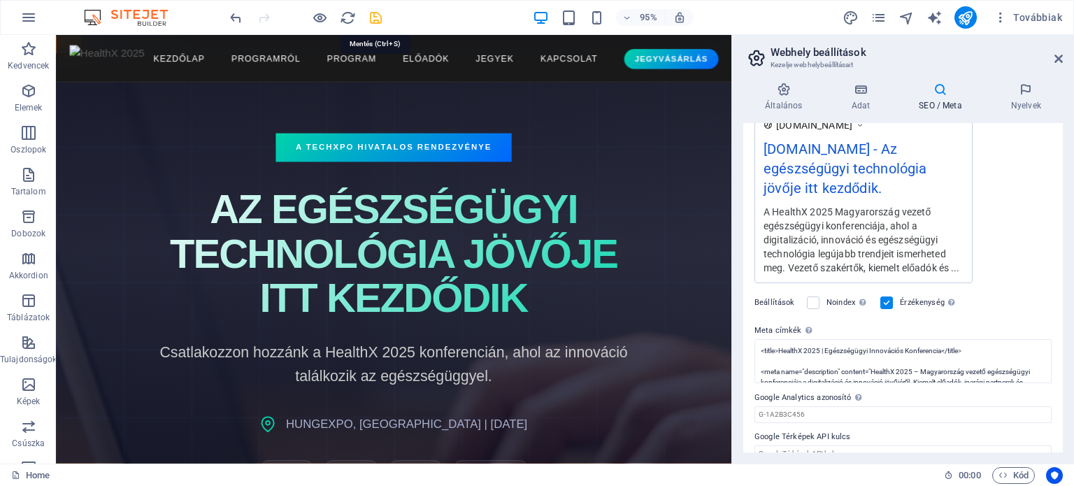
click at [377, 18] on icon "save" at bounding box center [376, 18] width 16 height 16
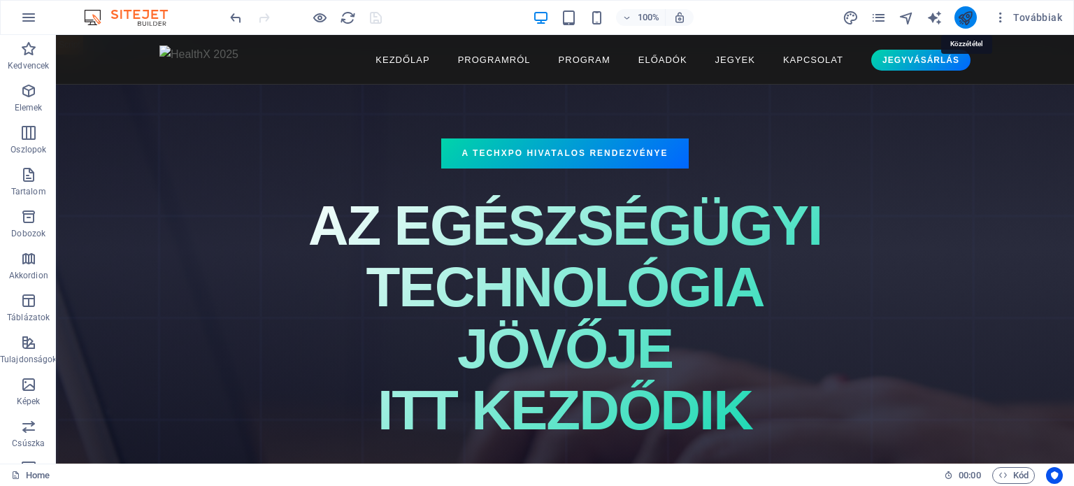
click at [970, 17] on icon "publish" at bounding box center [965, 18] width 16 height 16
